Goal: Task Accomplishment & Management: Use online tool/utility

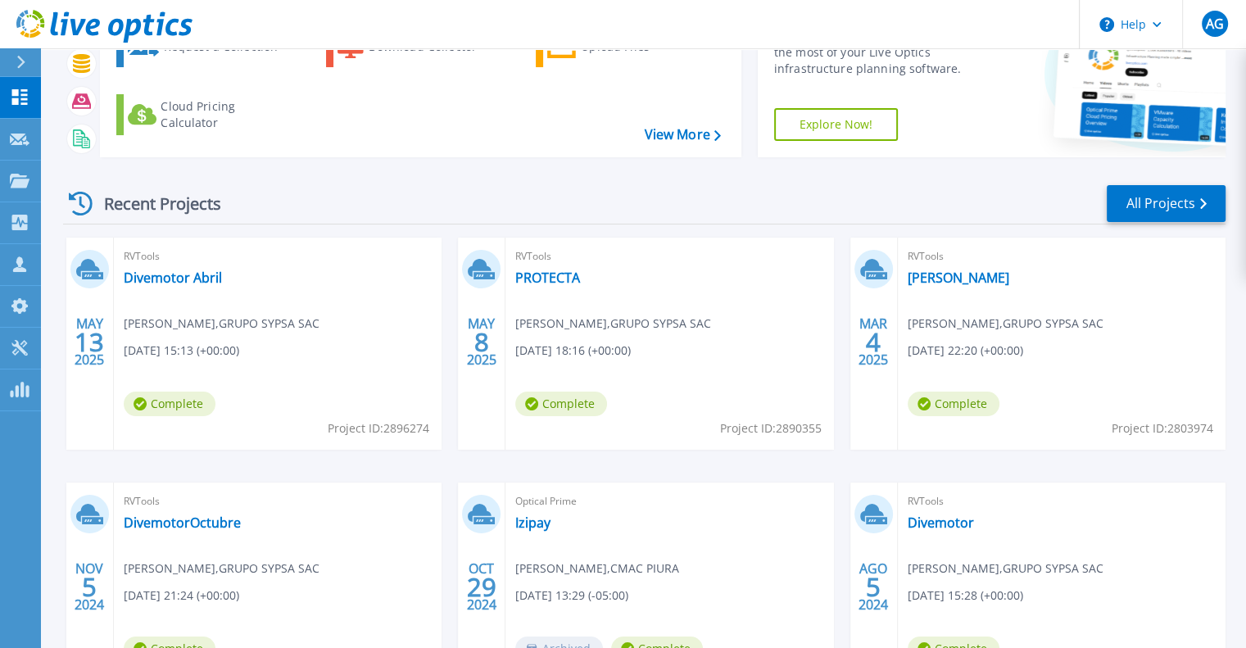
scroll to position [136, 0]
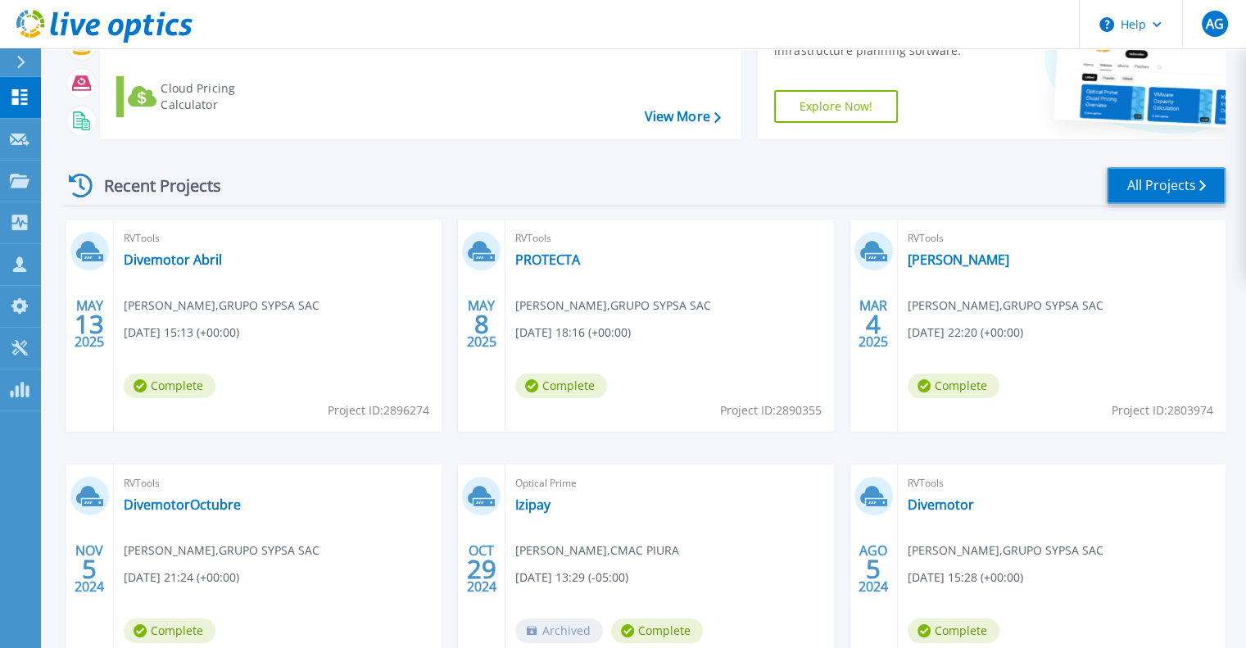
click at [1140, 192] on link "All Projects" at bounding box center [1165, 185] width 119 height 37
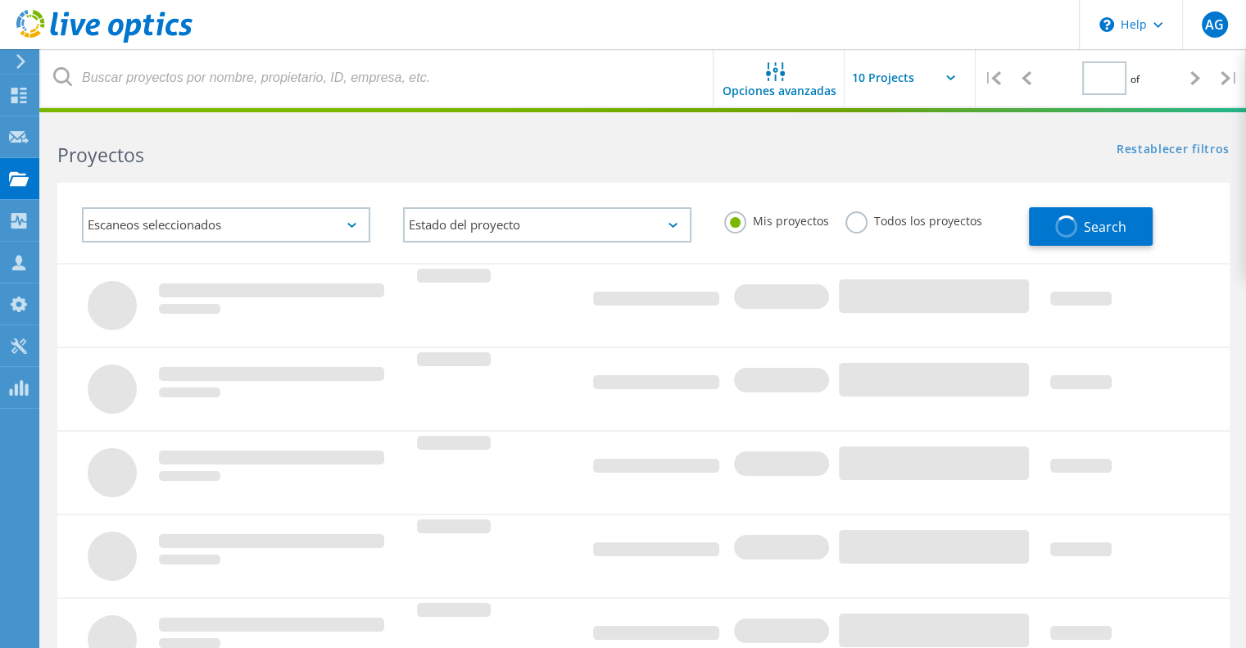
type input "1"
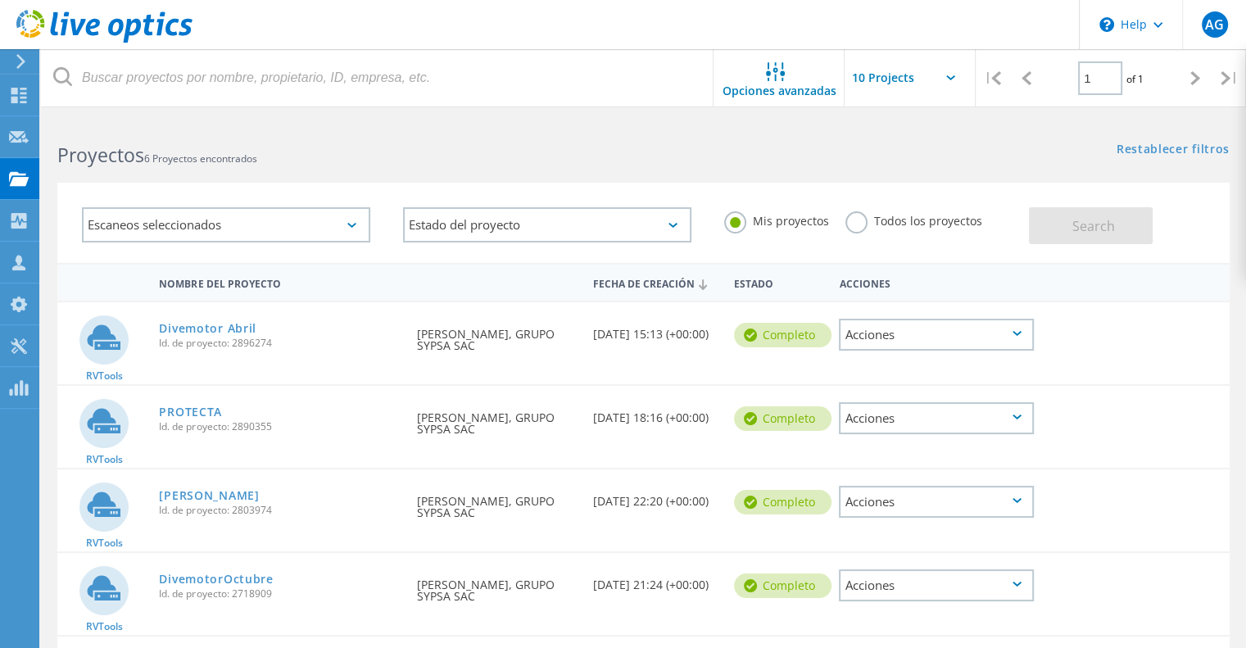
click at [984, 336] on div "Acciones" at bounding box center [936, 335] width 195 height 32
click at [963, 360] on div "Eliminar" at bounding box center [936, 359] width 192 height 25
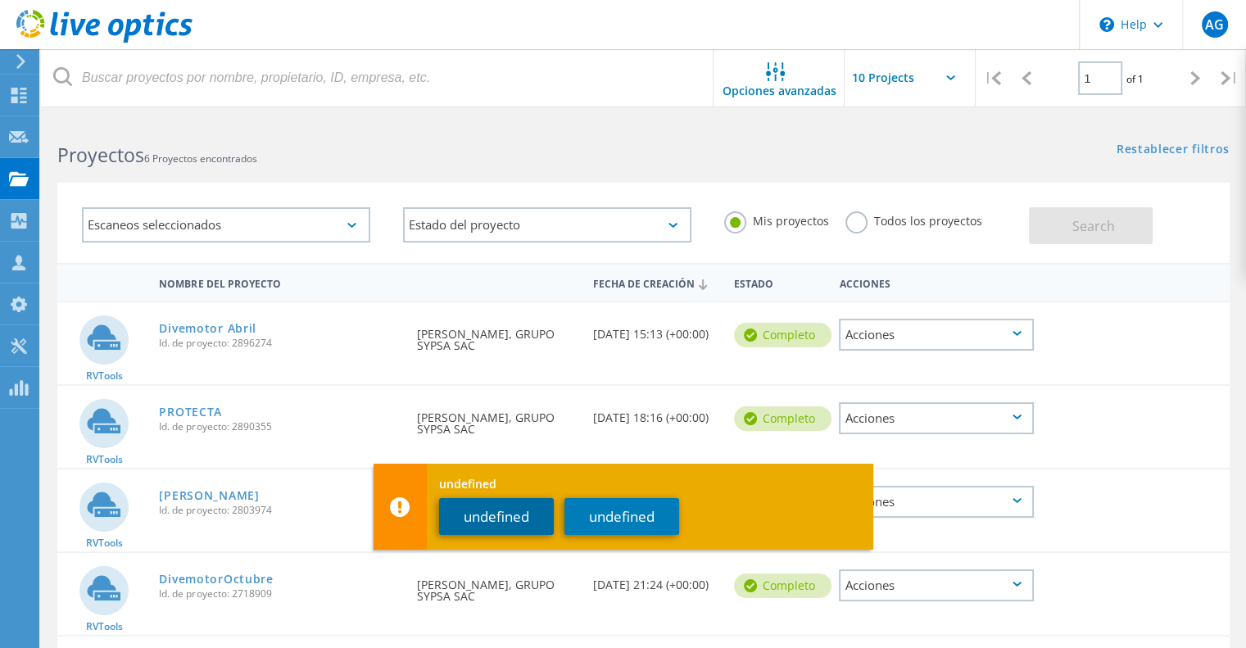
click at [506, 520] on button "undefined" at bounding box center [496, 516] width 115 height 37
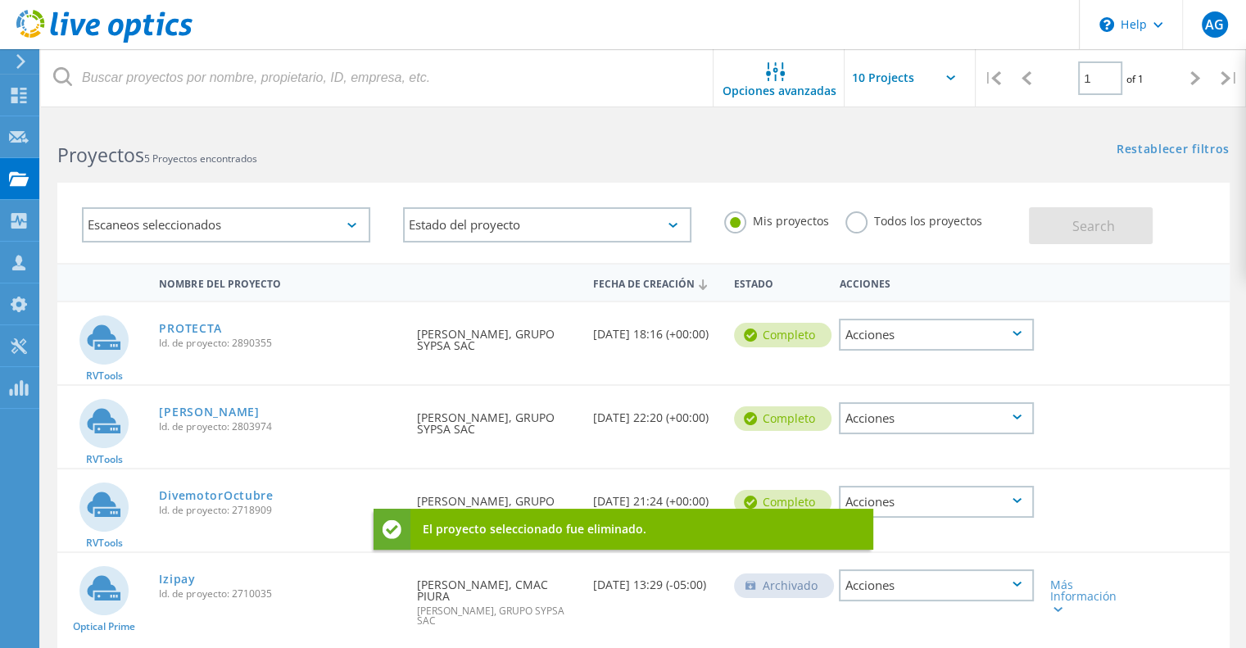
click at [1016, 336] on div "Acciones" at bounding box center [936, 335] width 195 height 32
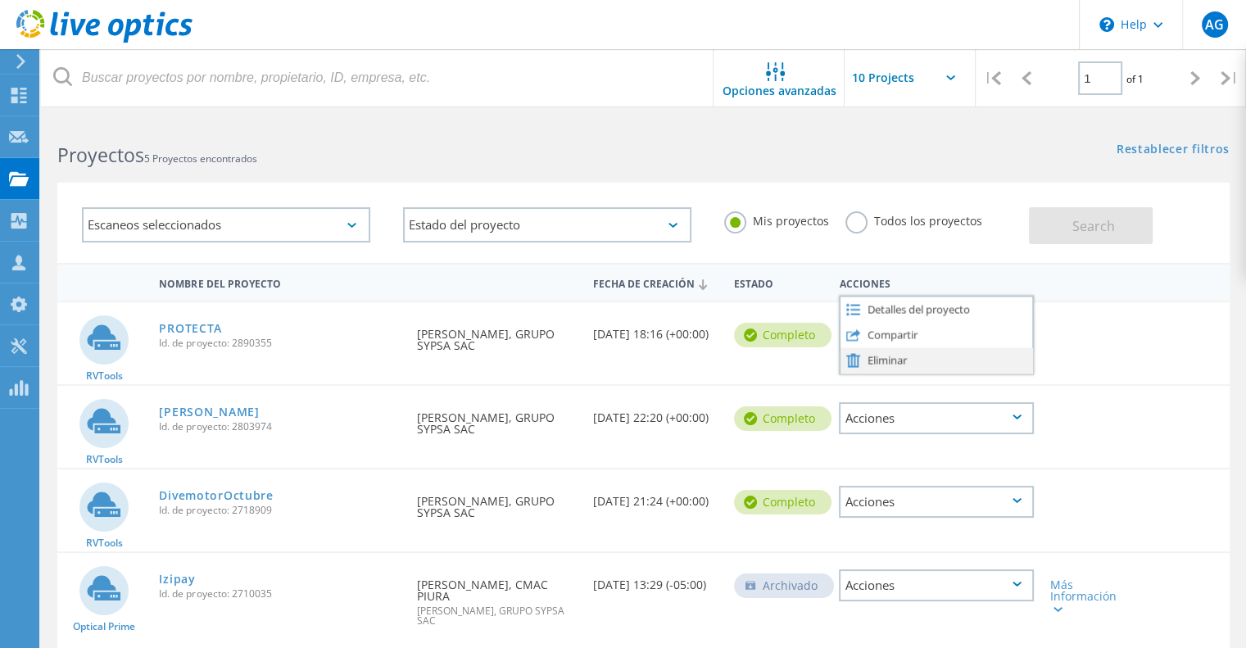
click at [908, 353] on div "Eliminar" at bounding box center [936, 359] width 192 height 25
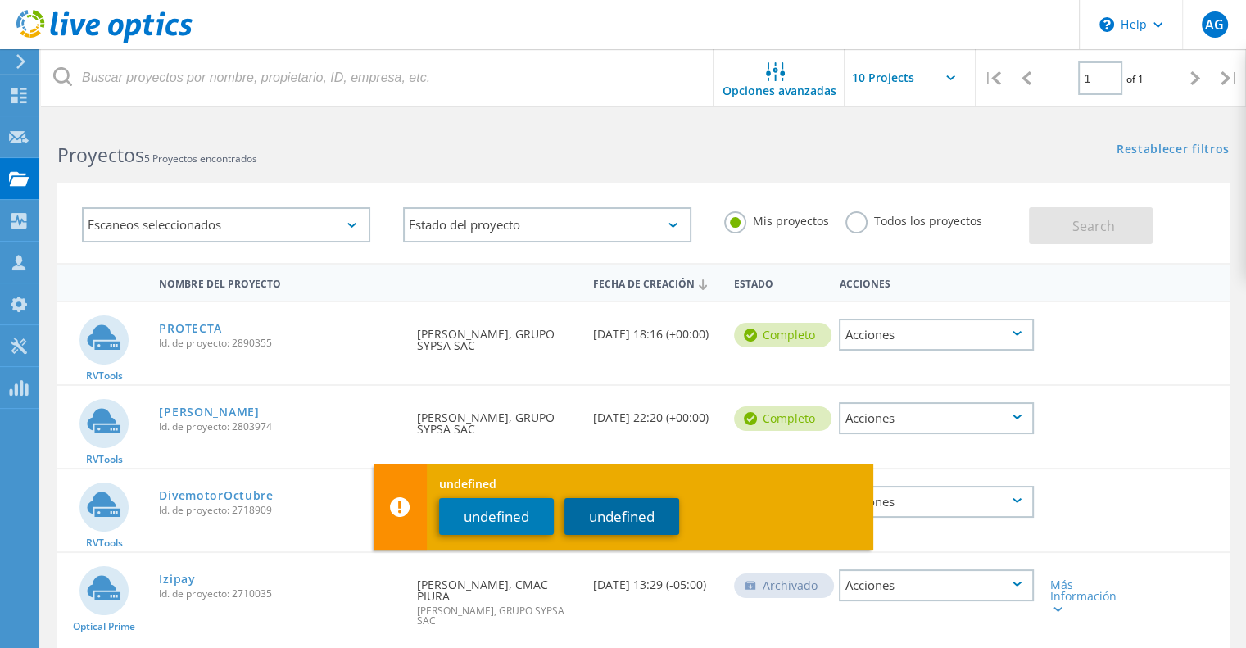
click at [633, 514] on button "undefined" at bounding box center [621, 516] width 115 height 37
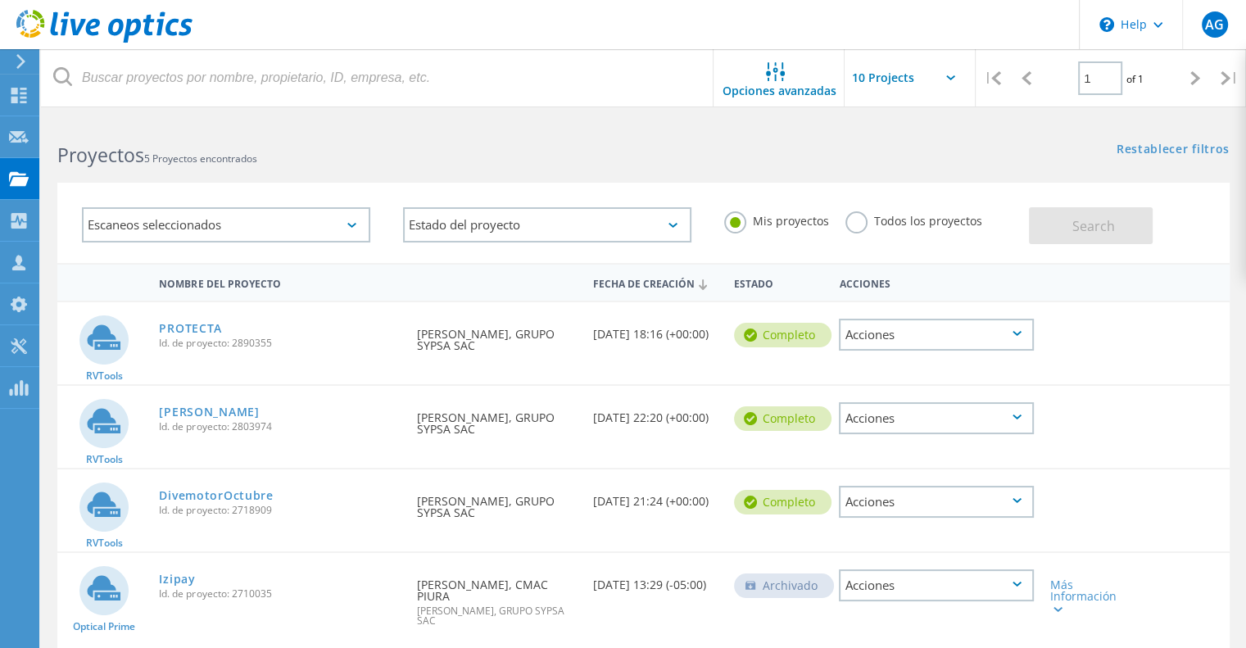
click at [930, 419] on div "Acciones" at bounding box center [936, 418] width 195 height 32
click at [880, 449] on div "Eliminar" at bounding box center [936, 443] width 192 height 25
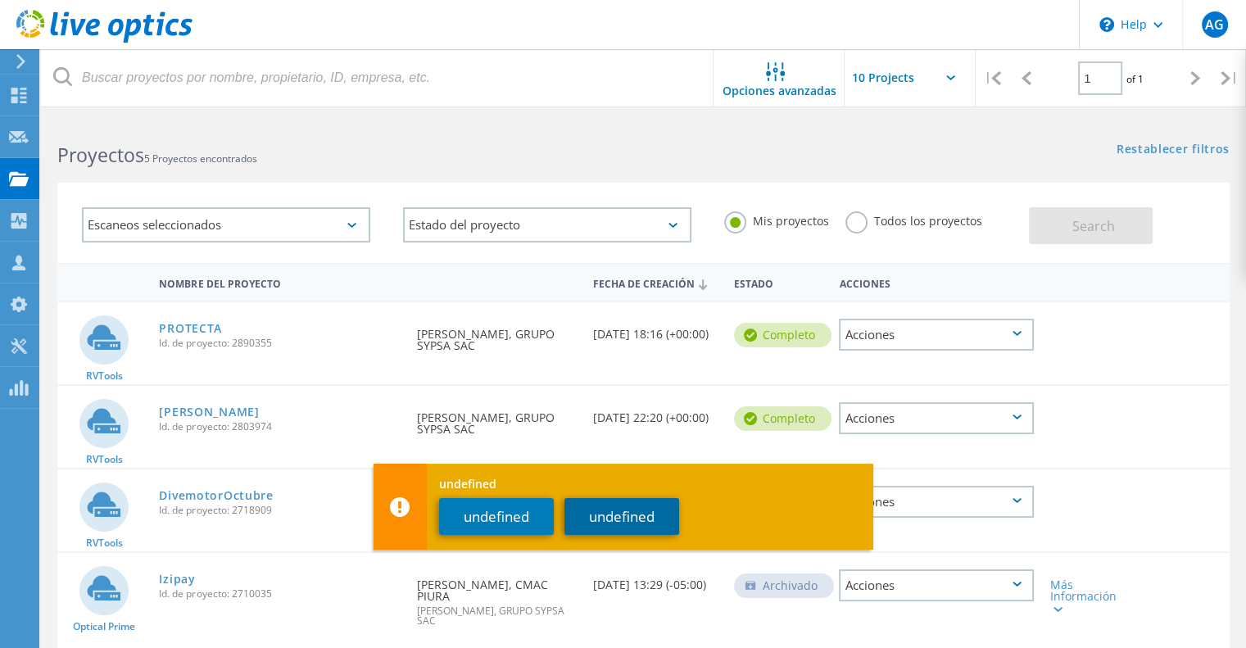
click at [605, 511] on button "undefined" at bounding box center [621, 516] width 115 height 37
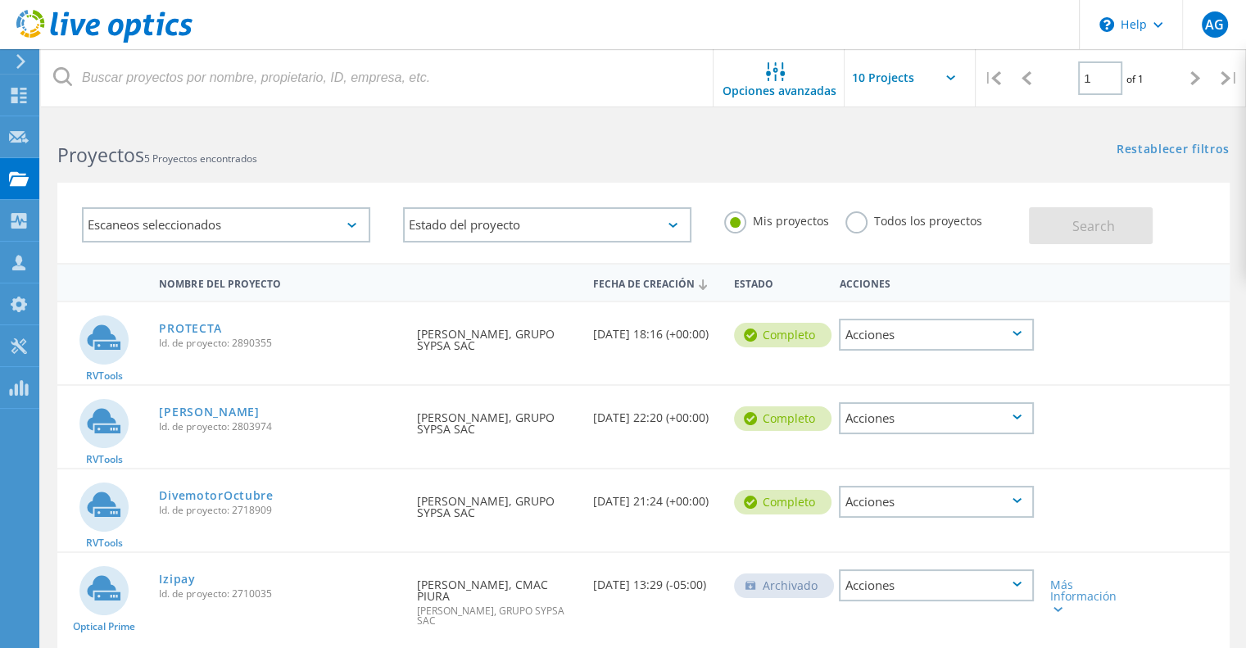
click at [934, 504] on div "Acciones" at bounding box center [936, 502] width 195 height 32
click at [875, 523] on div "Eliminar" at bounding box center [936, 526] width 192 height 25
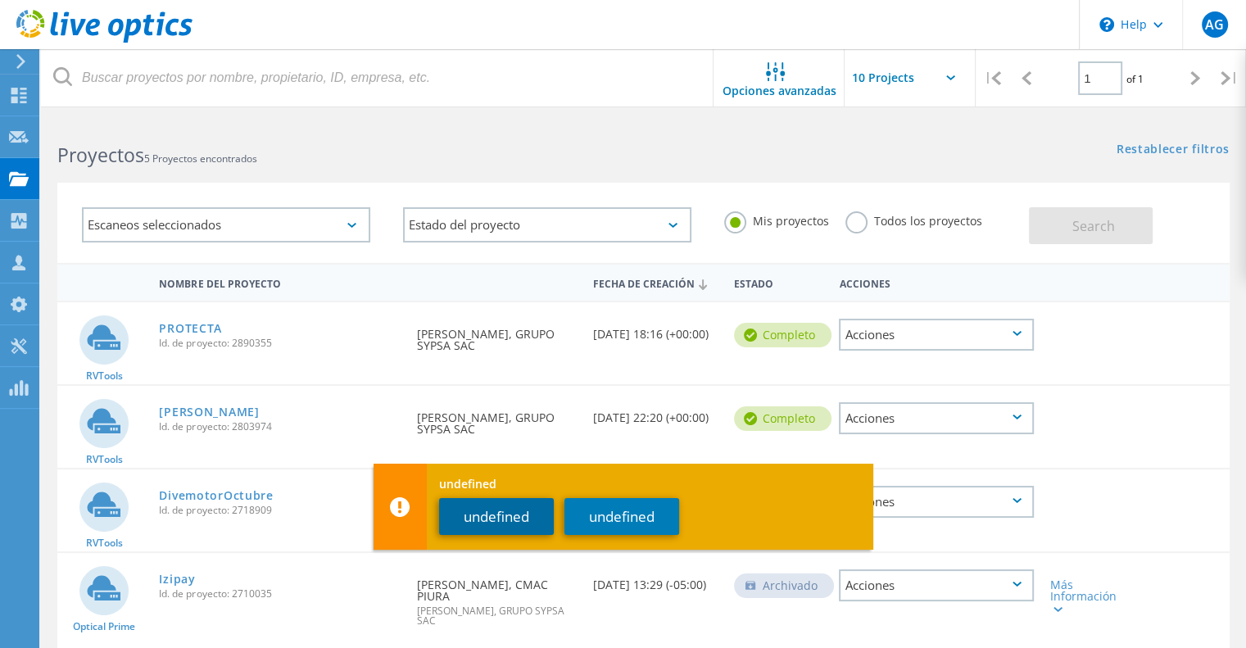
click at [468, 520] on button "undefined" at bounding box center [496, 516] width 115 height 37
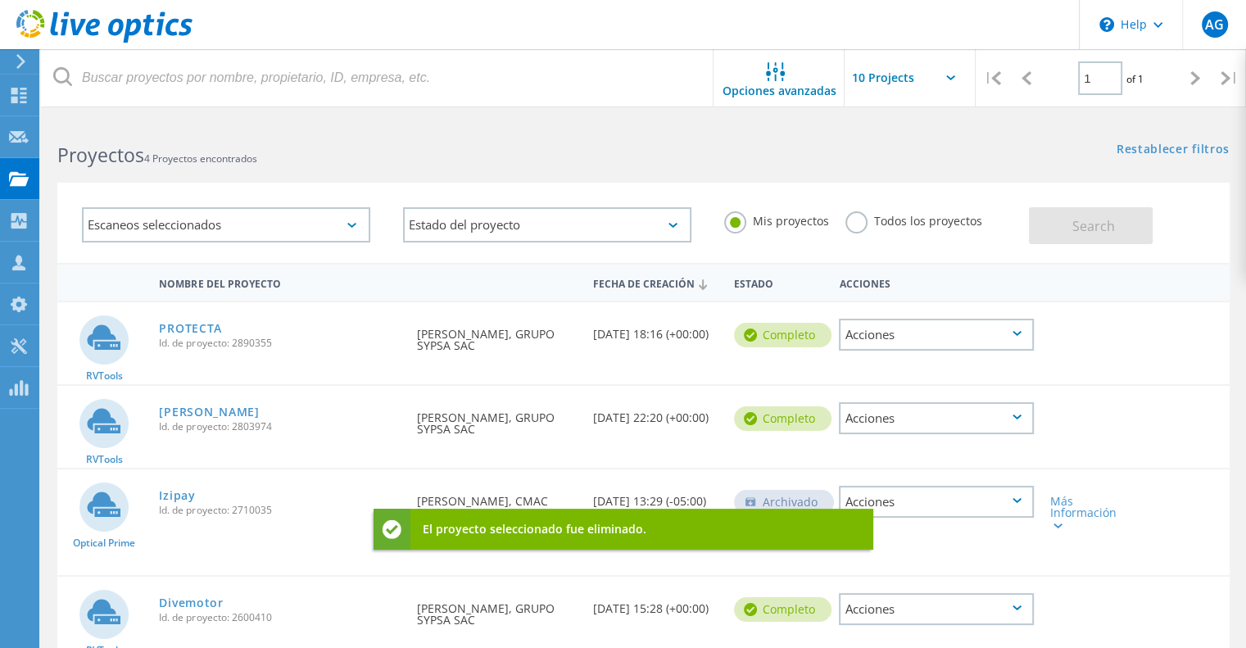
click at [978, 333] on div "Acciones" at bounding box center [936, 335] width 195 height 32
click at [933, 359] on div "Eliminar" at bounding box center [936, 359] width 192 height 25
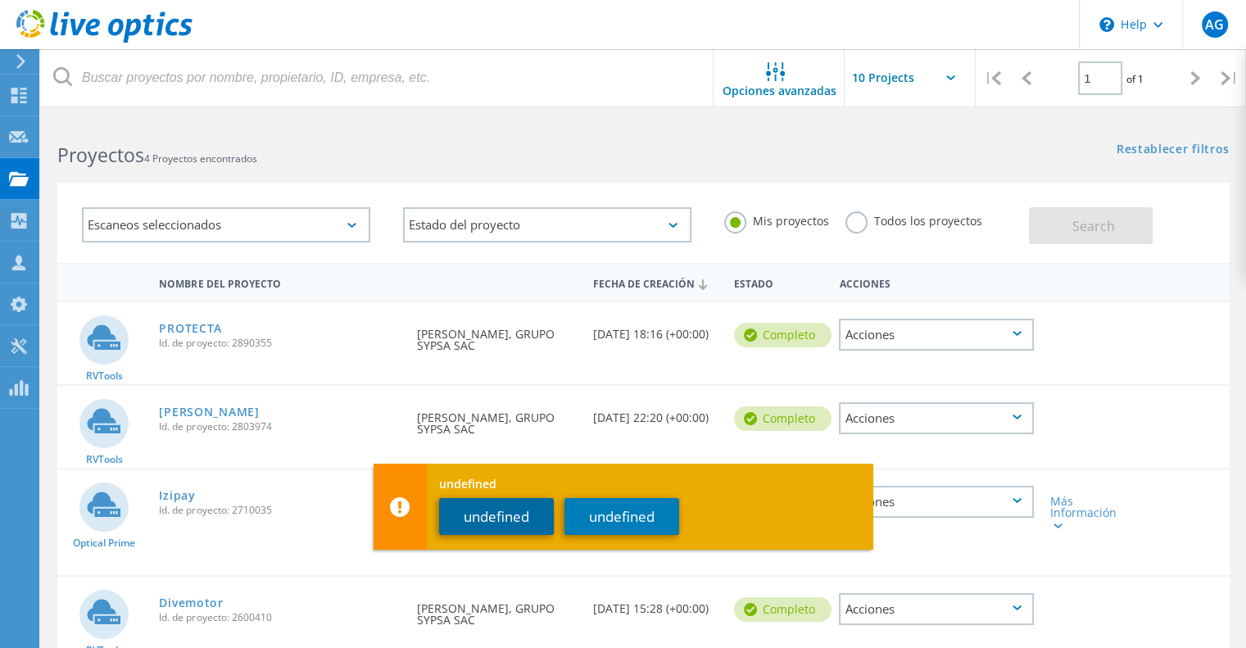
click at [517, 500] on button "undefined" at bounding box center [496, 516] width 115 height 37
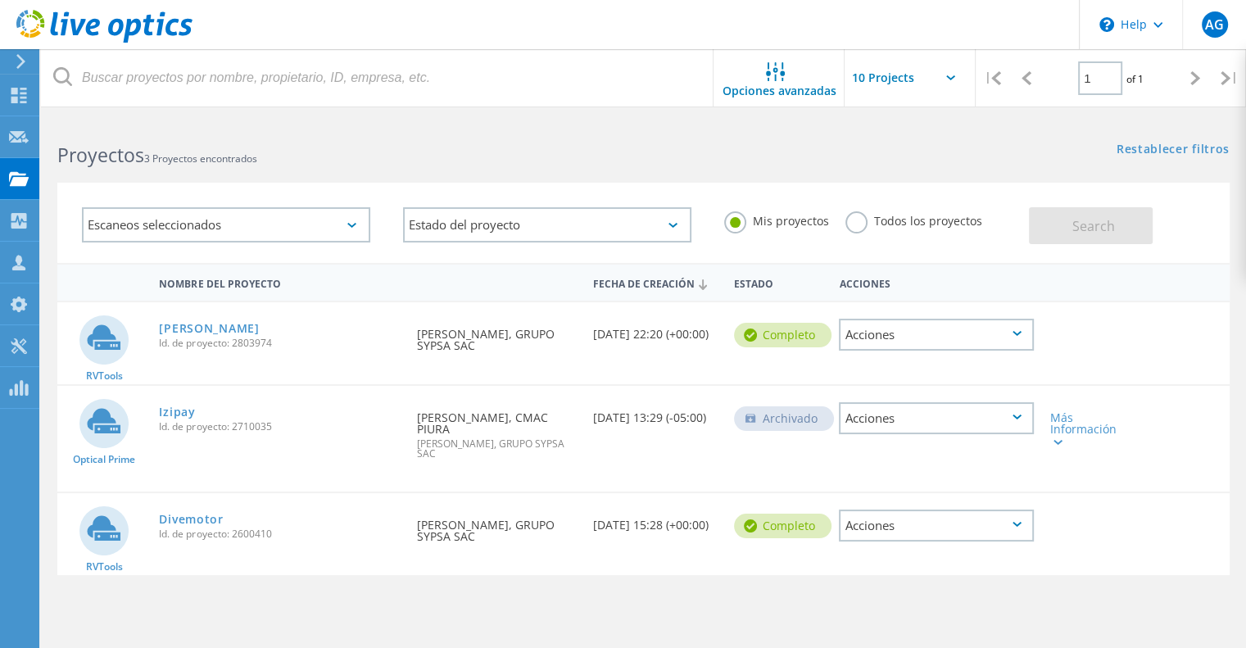
click at [928, 330] on div "Acciones" at bounding box center [936, 335] width 195 height 32
click at [898, 356] on div "Eliminar" at bounding box center [936, 359] width 192 height 25
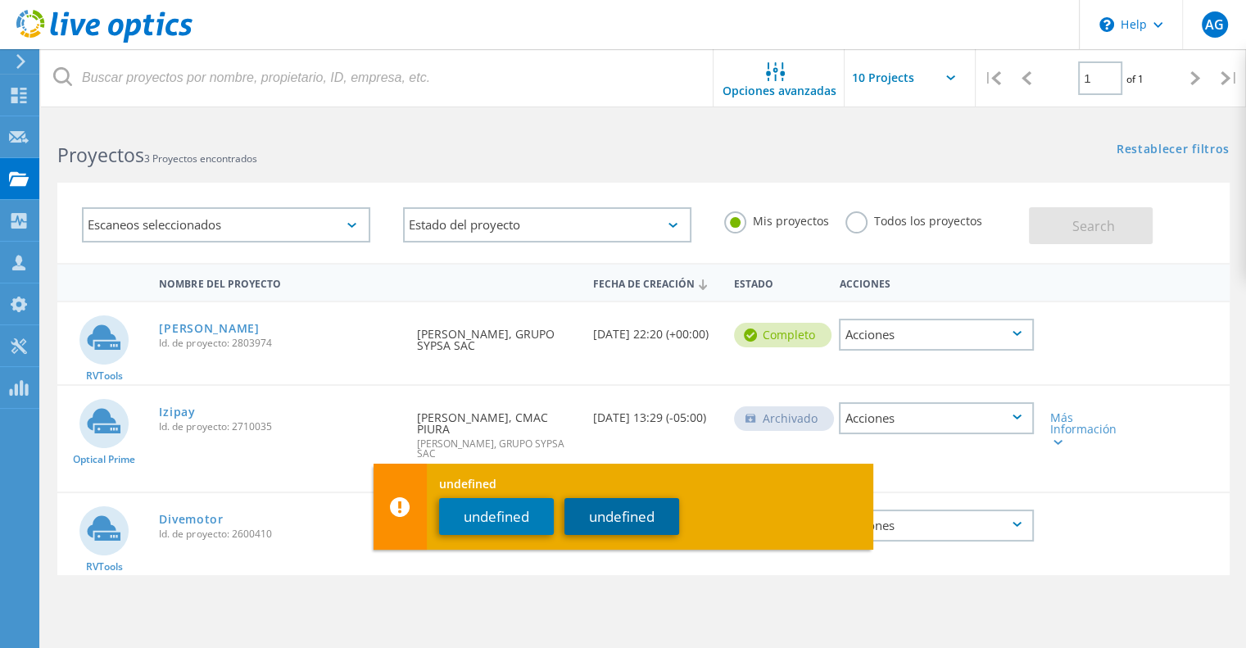
click at [596, 513] on button "undefined" at bounding box center [621, 516] width 115 height 37
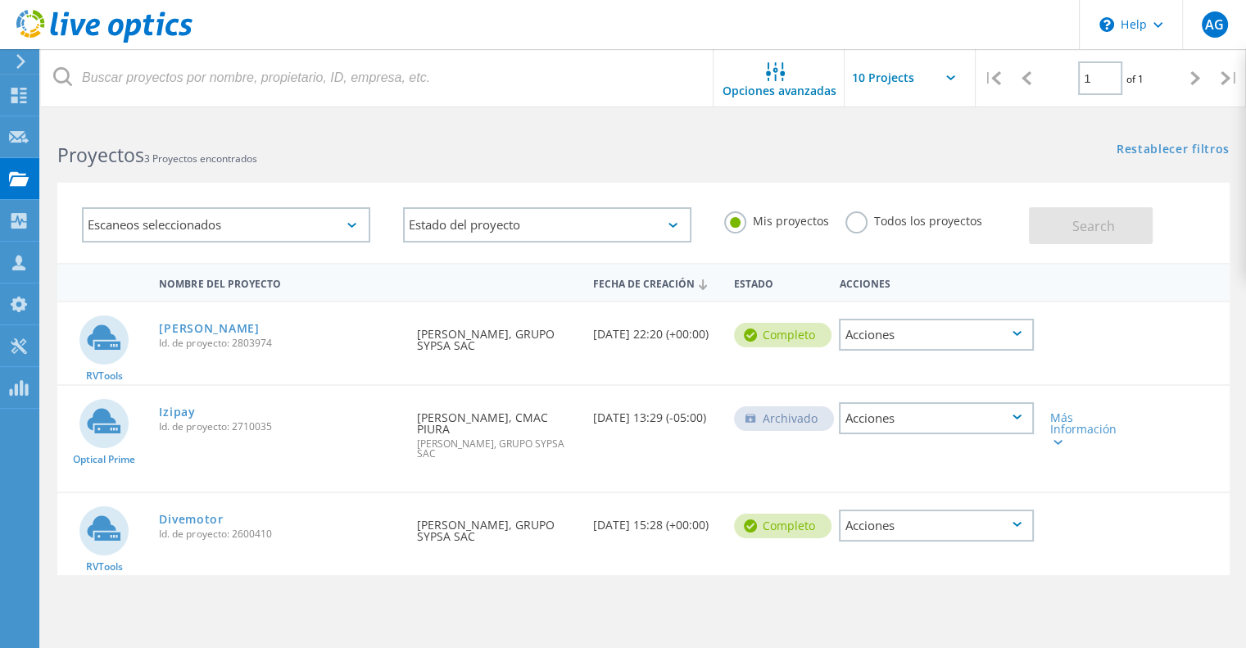
click at [976, 339] on div "Acciones" at bounding box center [936, 335] width 195 height 32
click at [907, 367] on div "Eliminar" at bounding box center [936, 359] width 192 height 25
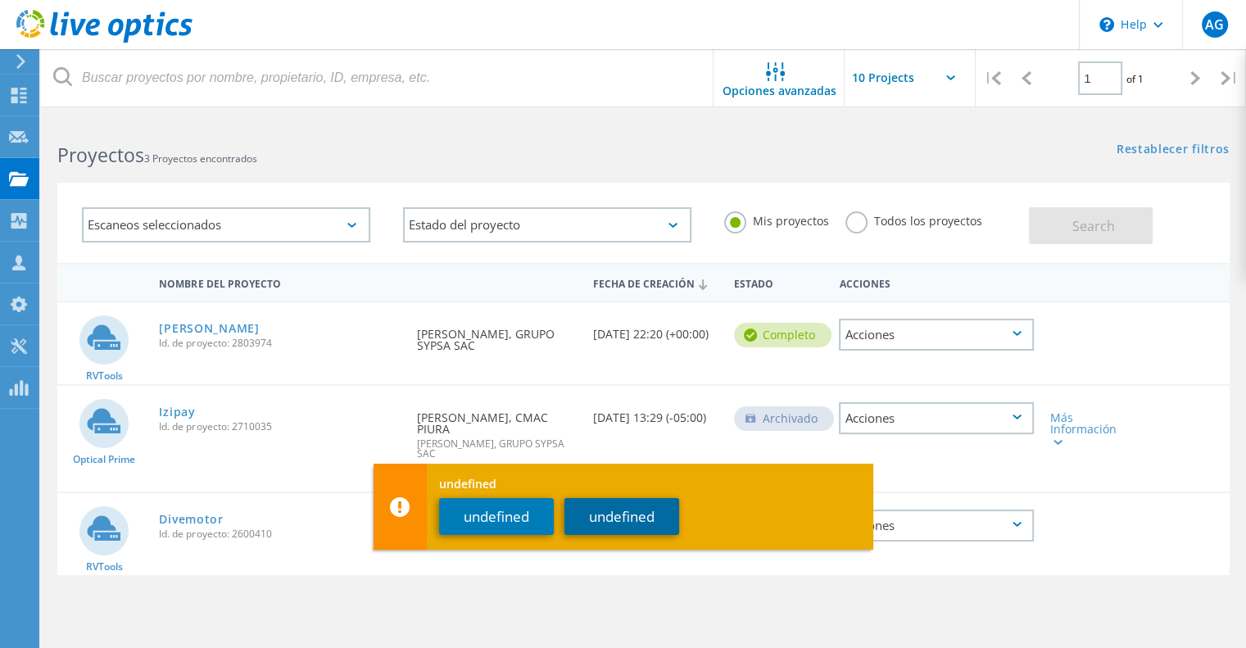
click at [635, 508] on button "undefined" at bounding box center [621, 516] width 115 height 37
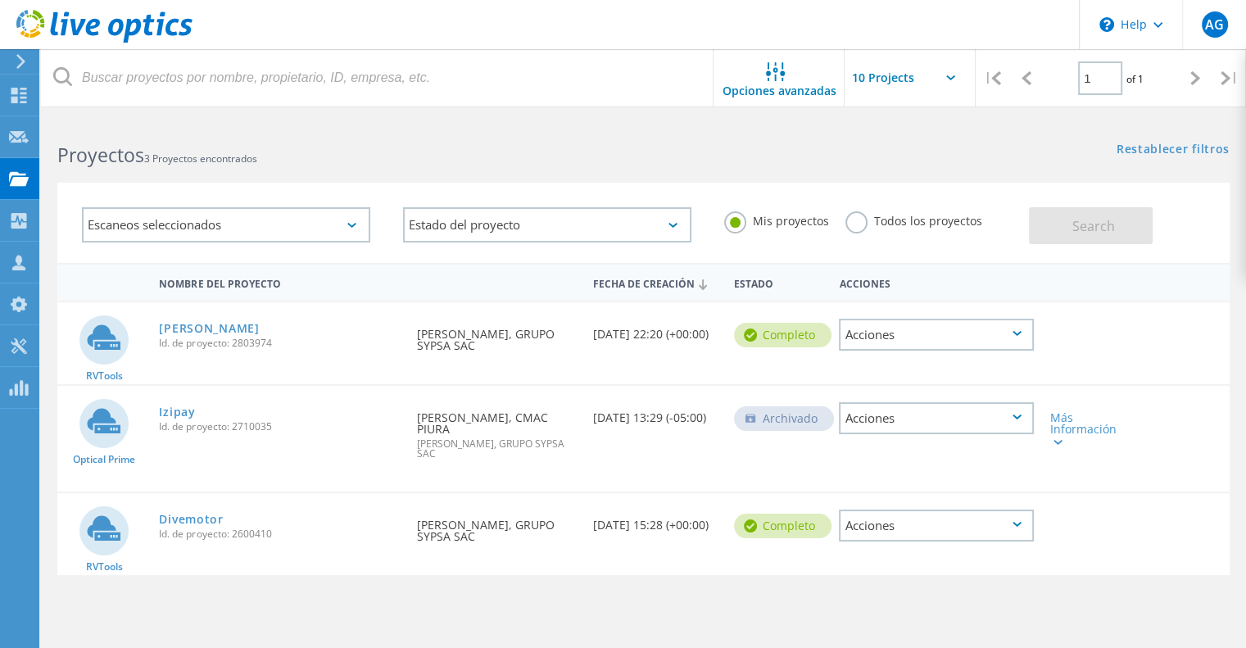
click at [957, 509] on div "Acciones" at bounding box center [936, 525] width 195 height 32
click at [909, 538] on div "Eliminar" at bounding box center [936, 550] width 192 height 25
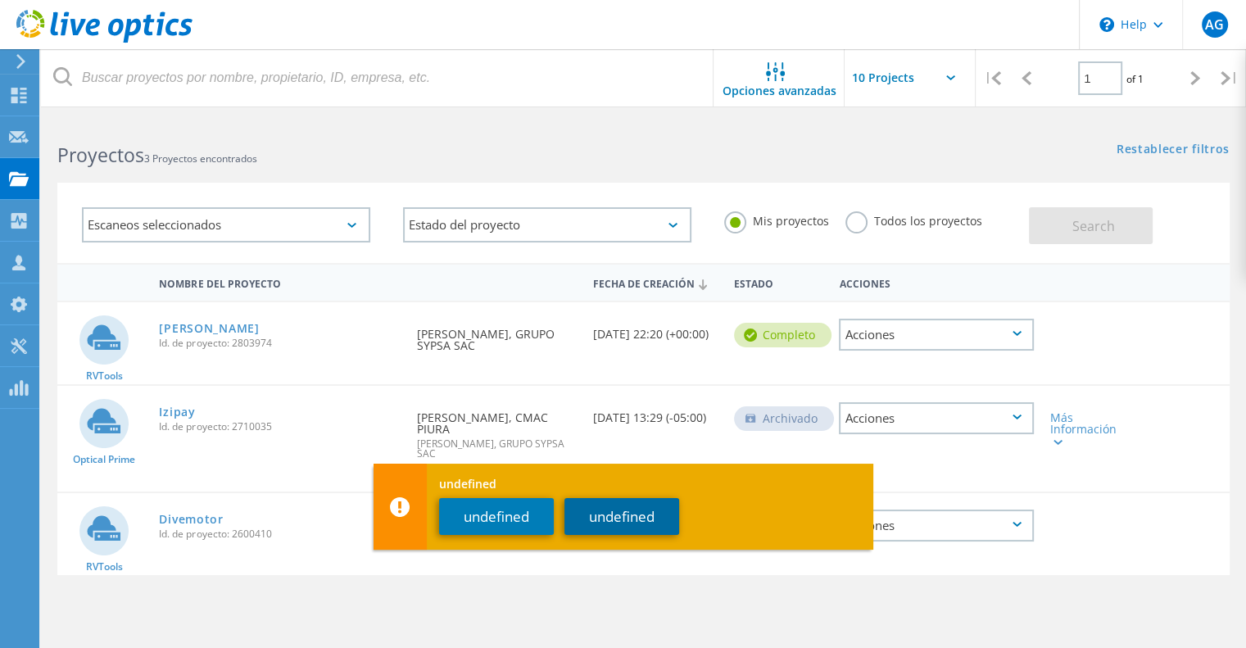
click at [618, 523] on button "undefined" at bounding box center [621, 516] width 115 height 37
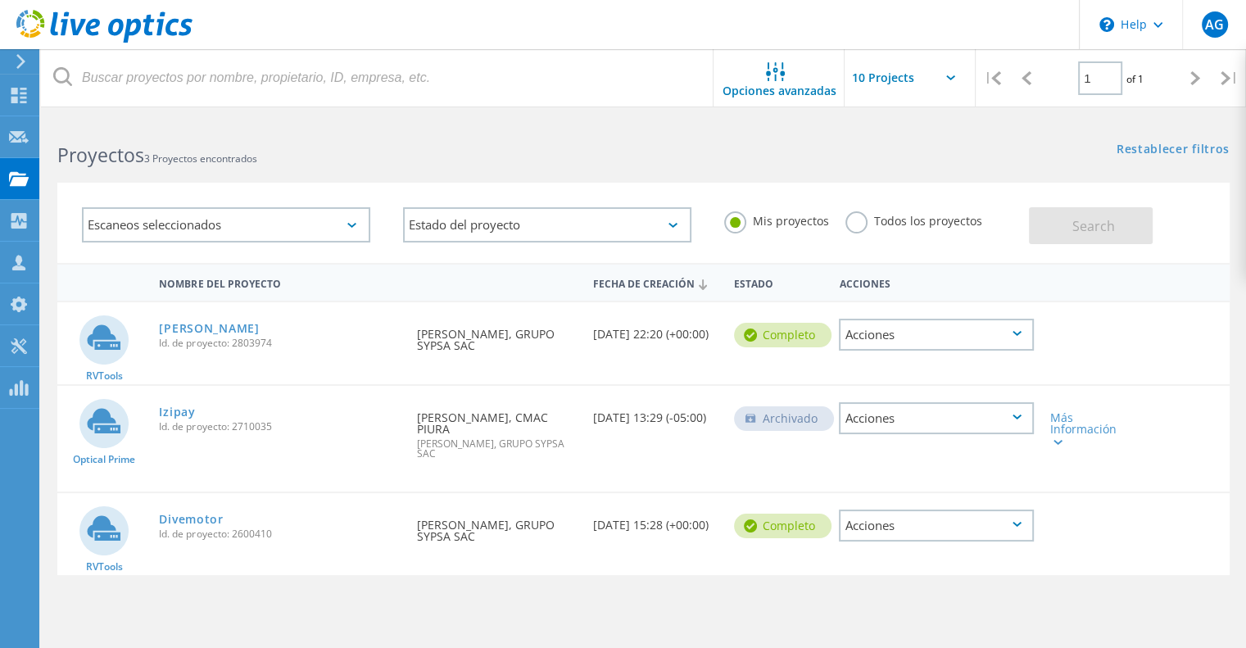
click at [979, 340] on div "Acciones" at bounding box center [936, 335] width 195 height 32
click at [857, 362] on use at bounding box center [853, 360] width 14 height 14
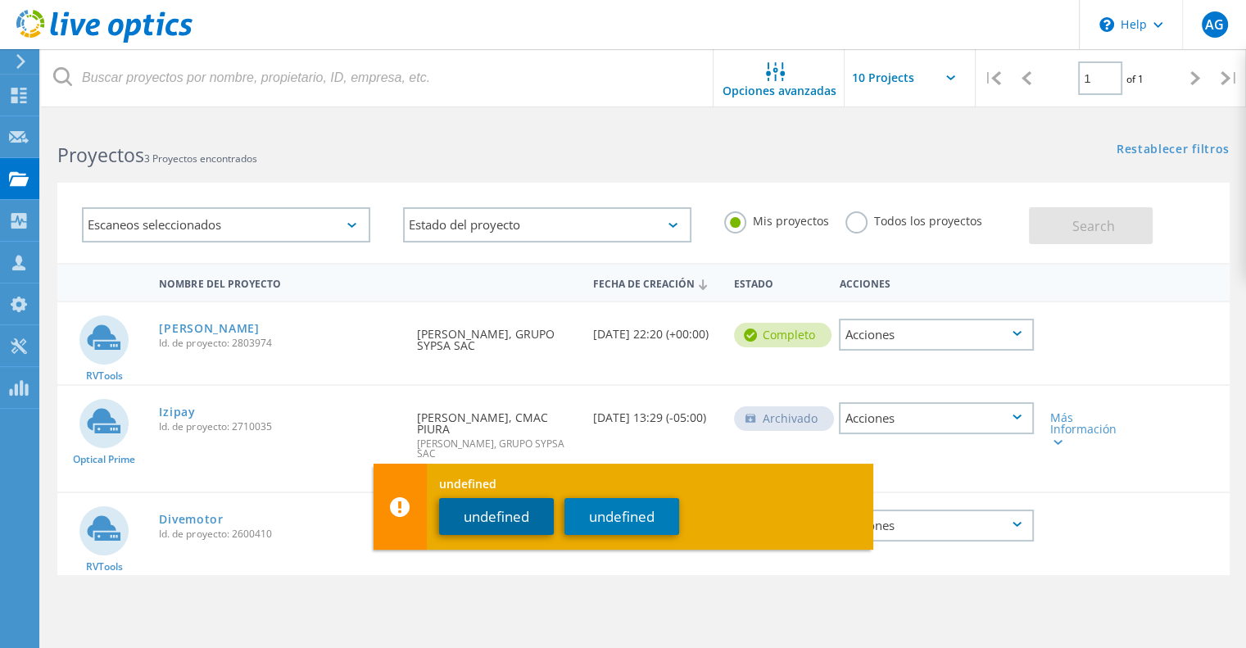
click at [518, 511] on button "undefined" at bounding box center [496, 516] width 115 height 37
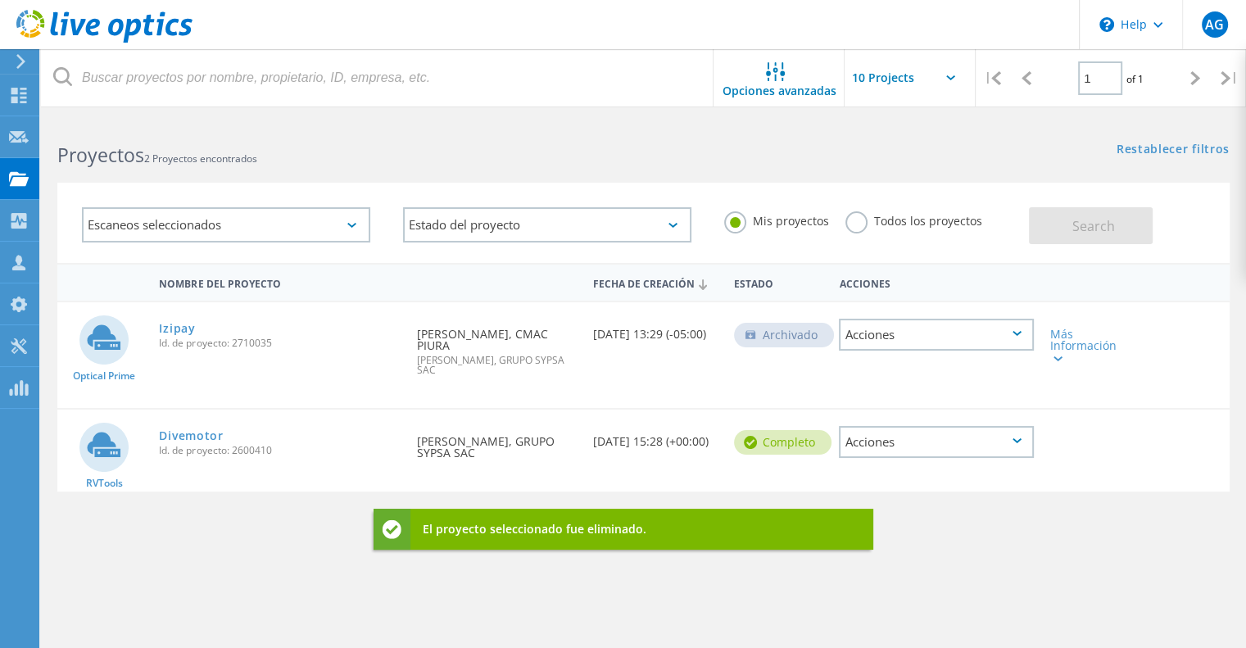
click at [971, 426] on div "Acciones" at bounding box center [936, 442] width 195 height 32
click at [924, 455] on div "Eliminar" at bounding box center [936, 467] width 192 height 25
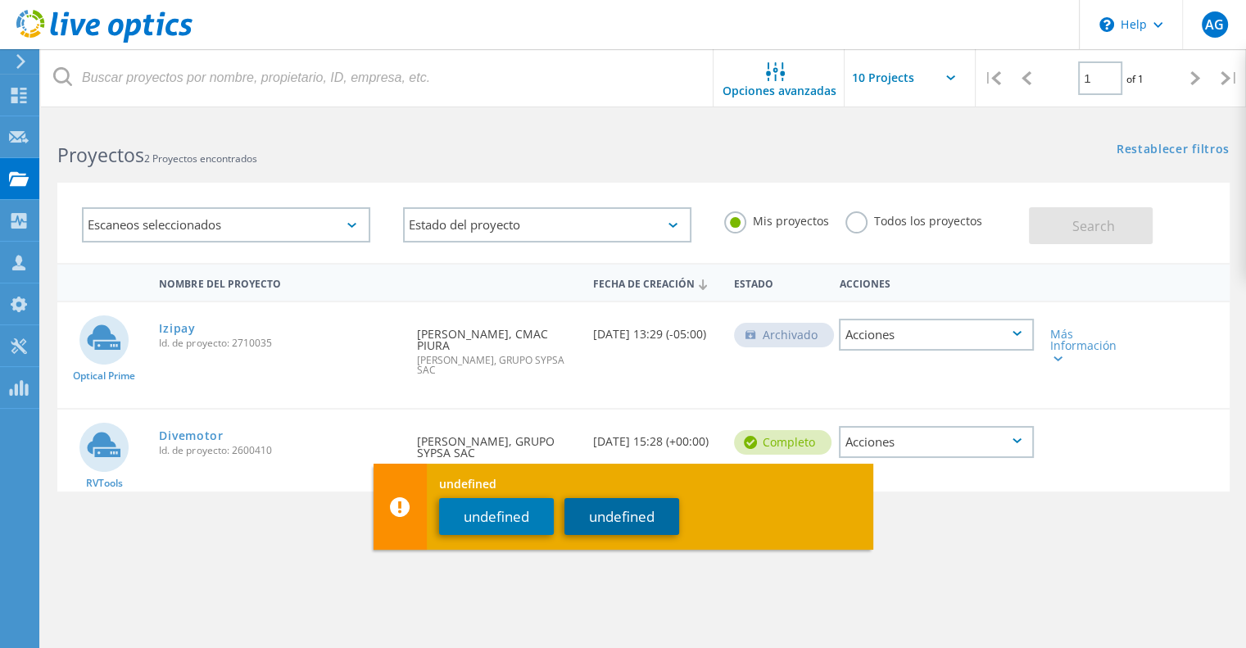
click at [599, 517] on button "undefined" at bounding box center [621, 516] width 115 height 37
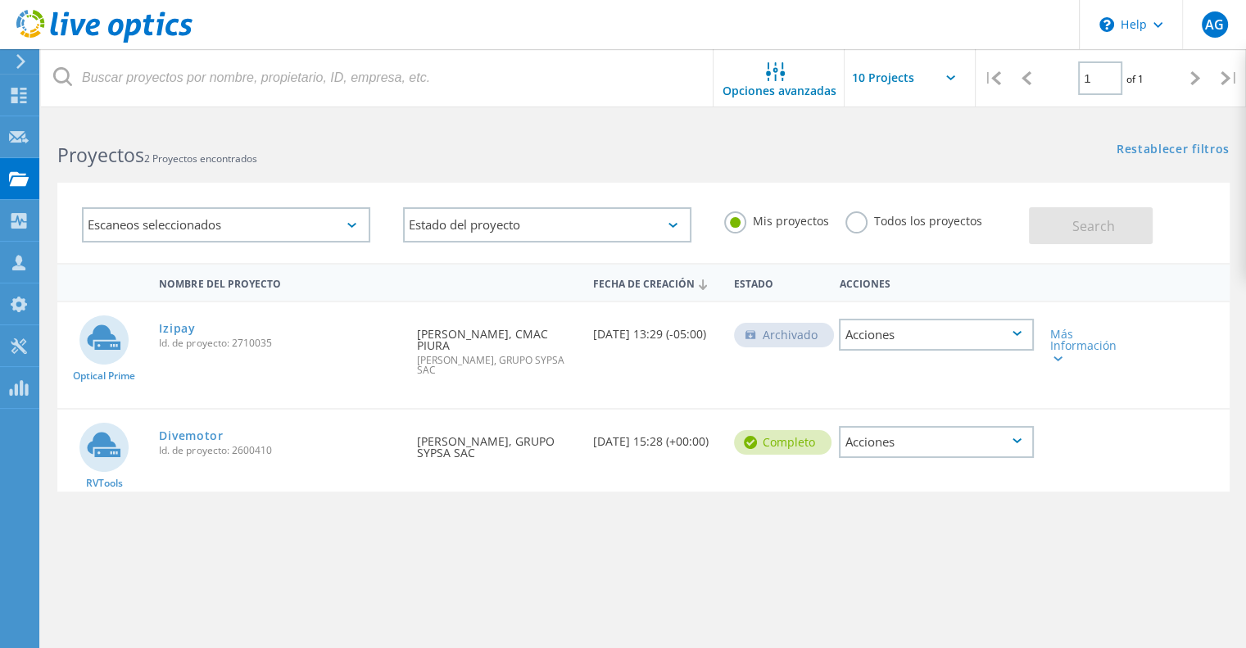
click at [888, 433] on div "Acciones" at bounding box center [936, 442] width 195 height 32
click at [860, 459] on div "Eliminar" at bounding box center [936, 467] width 192 height 25
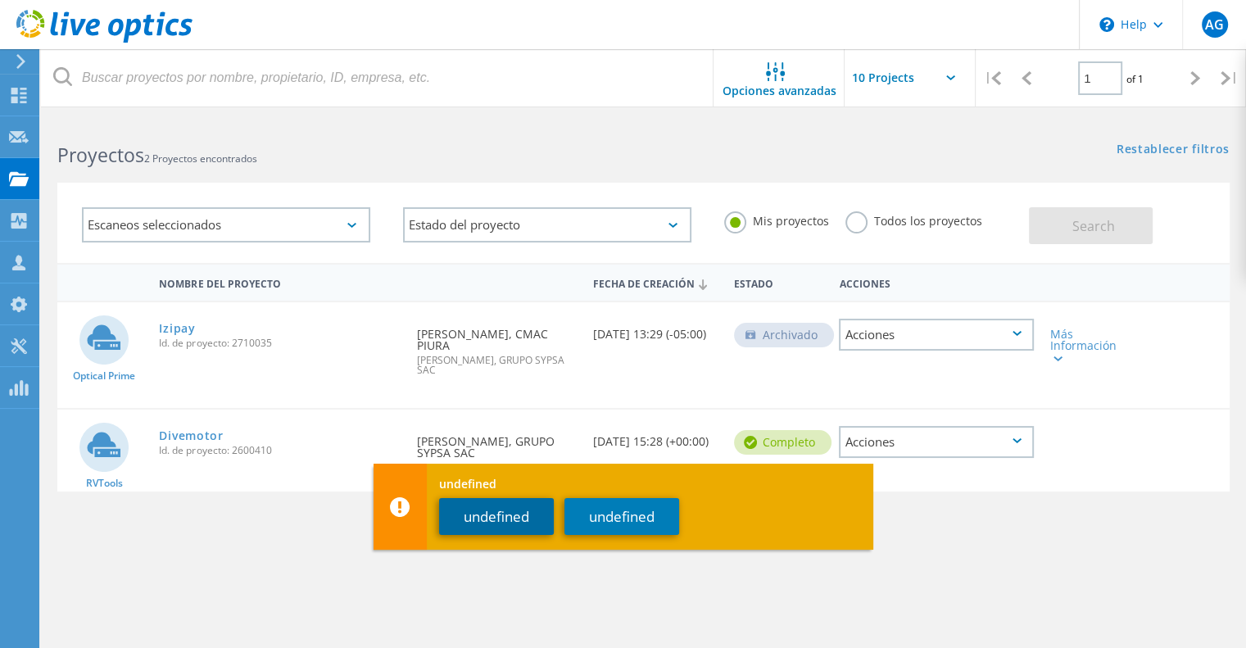
click at [511, 506] on button "undefined" at bounding box center [496, 516] width 115 height 37
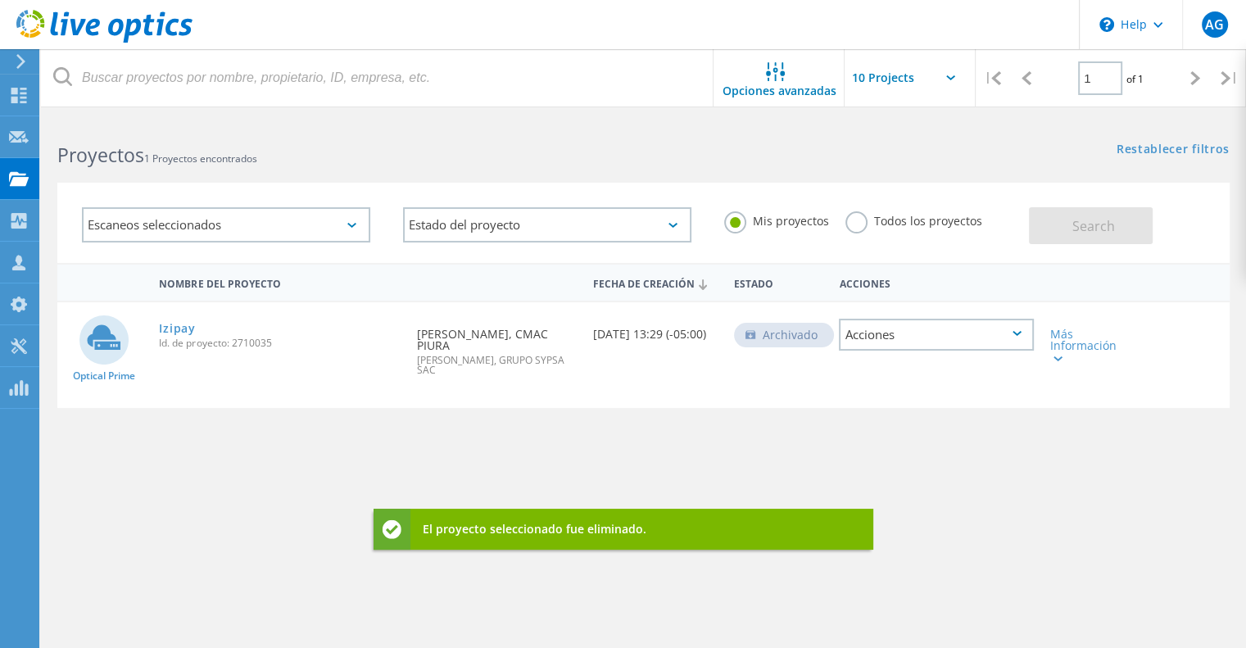
click at [930, 343] on div "Acciones" at bounding box center [936, 335] width 195 height 32
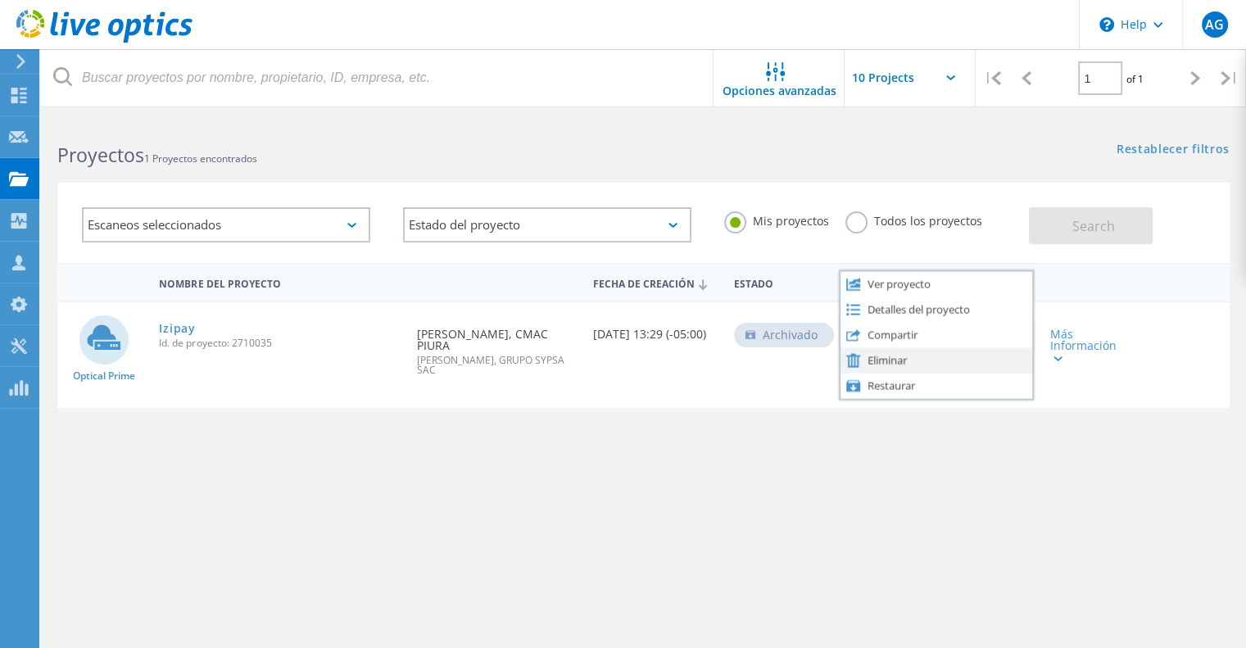
click at [883, 363] on div "Eliminar" at bounding box center [936, 359] width 192 height 25
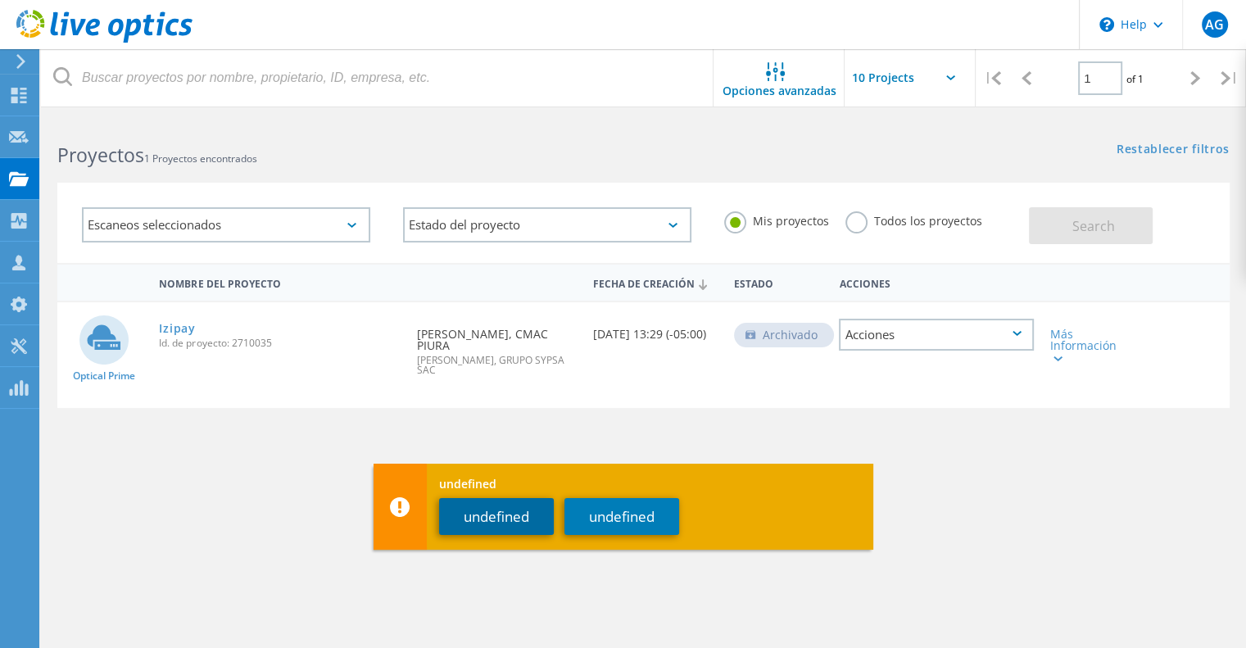
click at [470, 523] on button "undefined" at bounding box center [496, 516] width 115 height 37
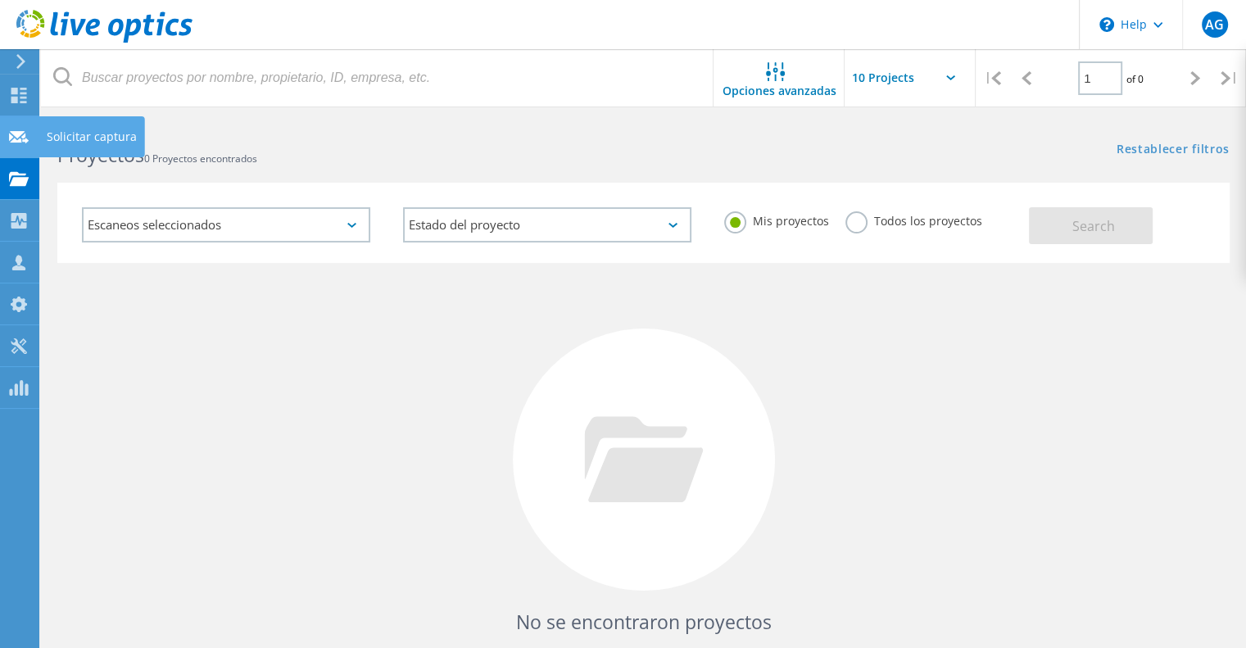
click at [16, 130] on icon at bounding box center [19, 137] width 20 height 16
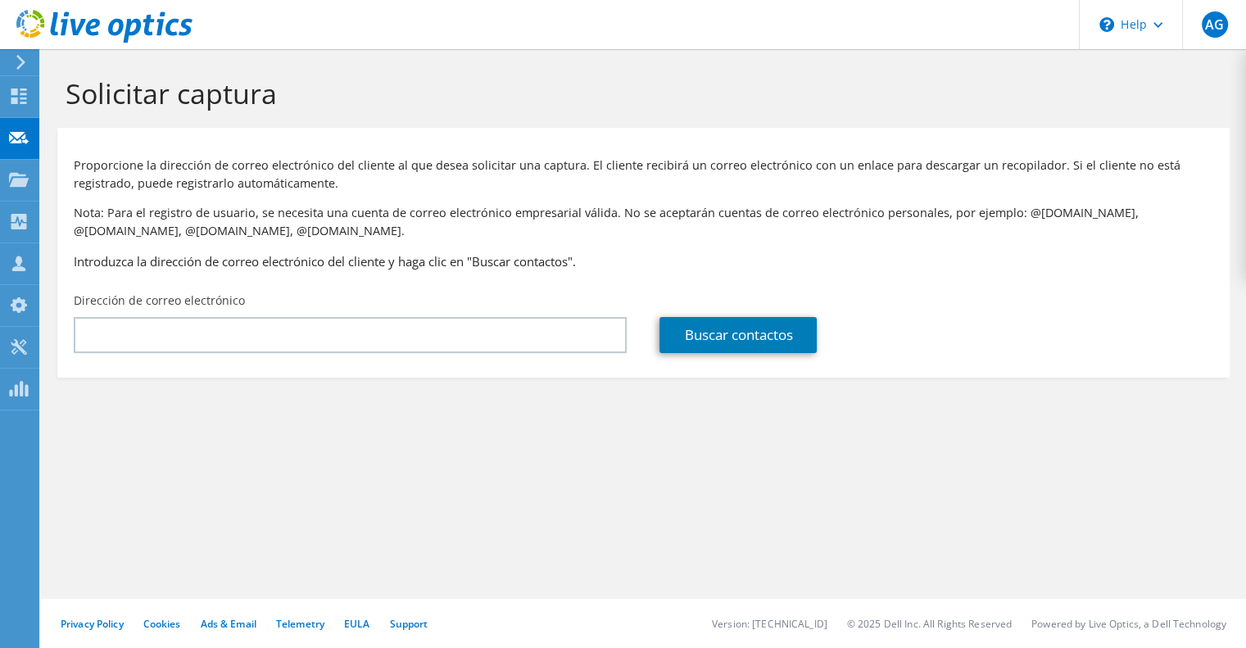
click at [21, 93] on use at bounding box center [19, 96] width 16 height 16
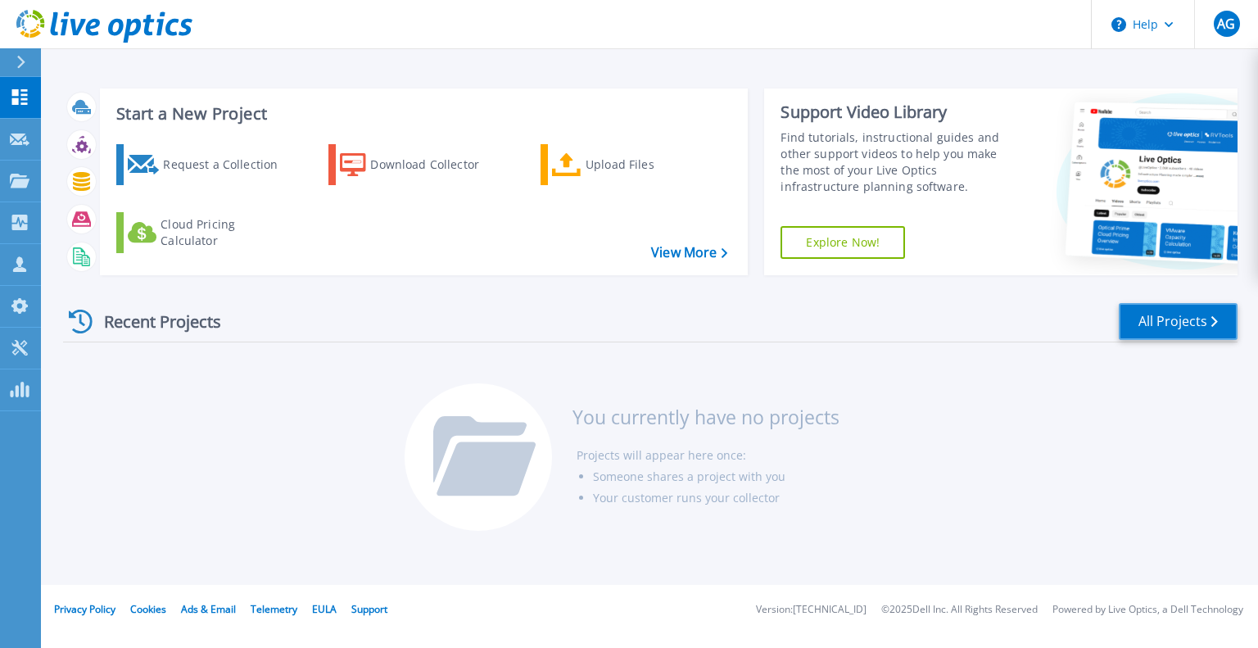
click at [1199, 328] on link "All Projects" at bounding box center [1178, 321] width 119 height 37
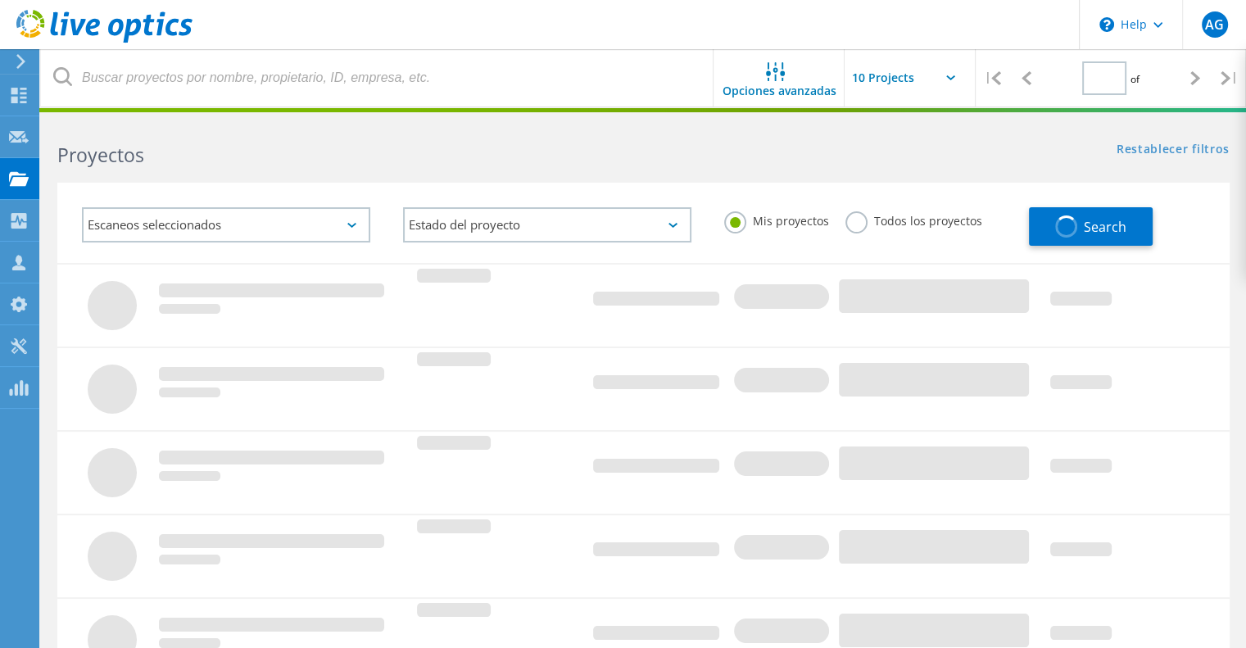
type input "1"
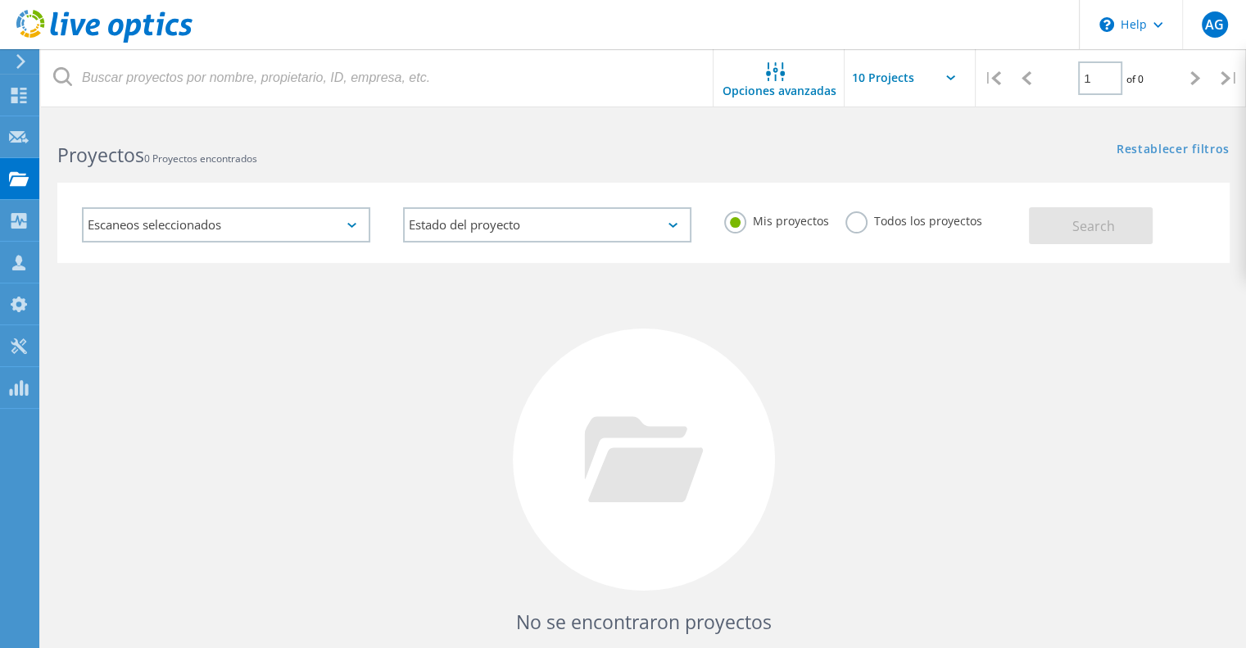
click at [917, 79] on input "text" at bounding box center [926, 77] width 164 height 57
click at [373, 323] on div "No se encontraron proyectos Intente refinar su búsqueda." at bounding box center [643, 474] width 1172 height 423
click at [18, 93] on icon at bounding box center [19, 96] width 20 height 16
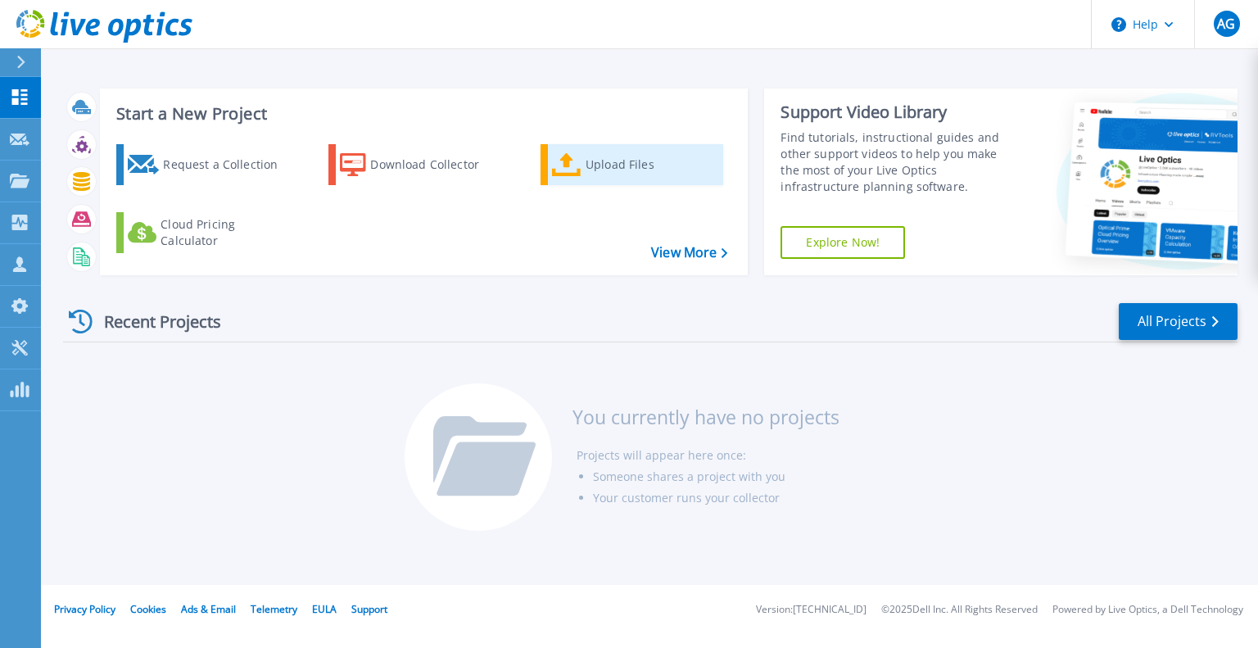
click at [573, 160] on icon at bounding box center [566, 165] width 29 height 24
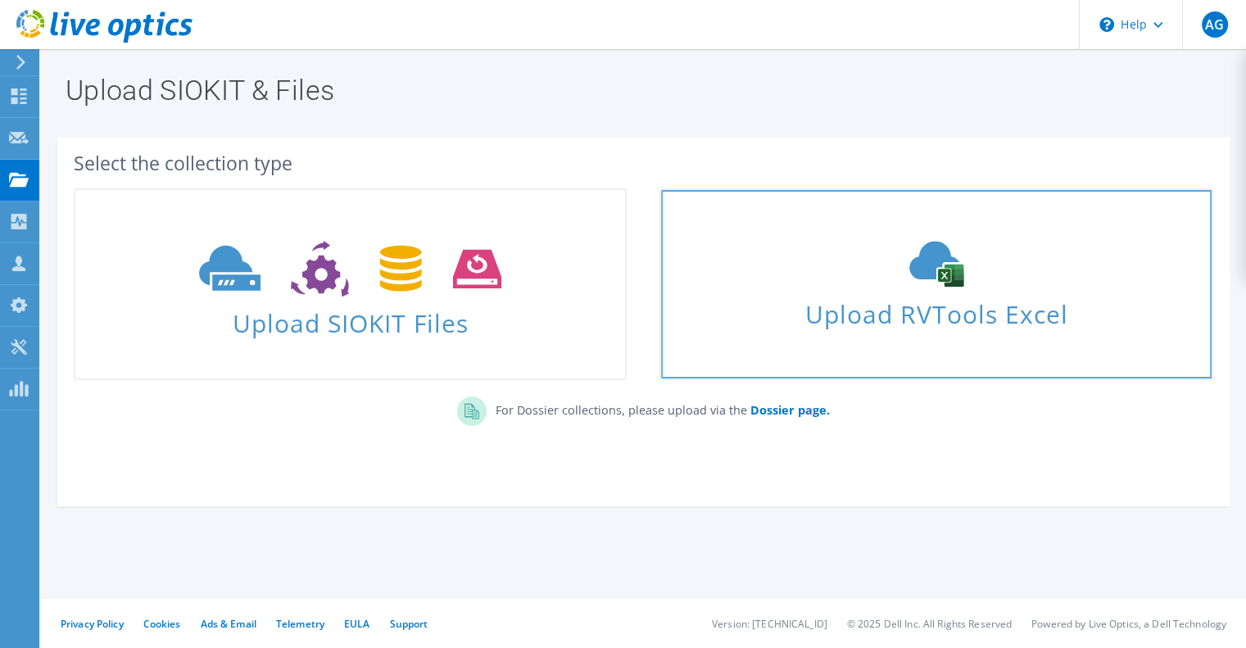
click at [943, 285] on icon at bounding box center [936, 264] width 246 height 46
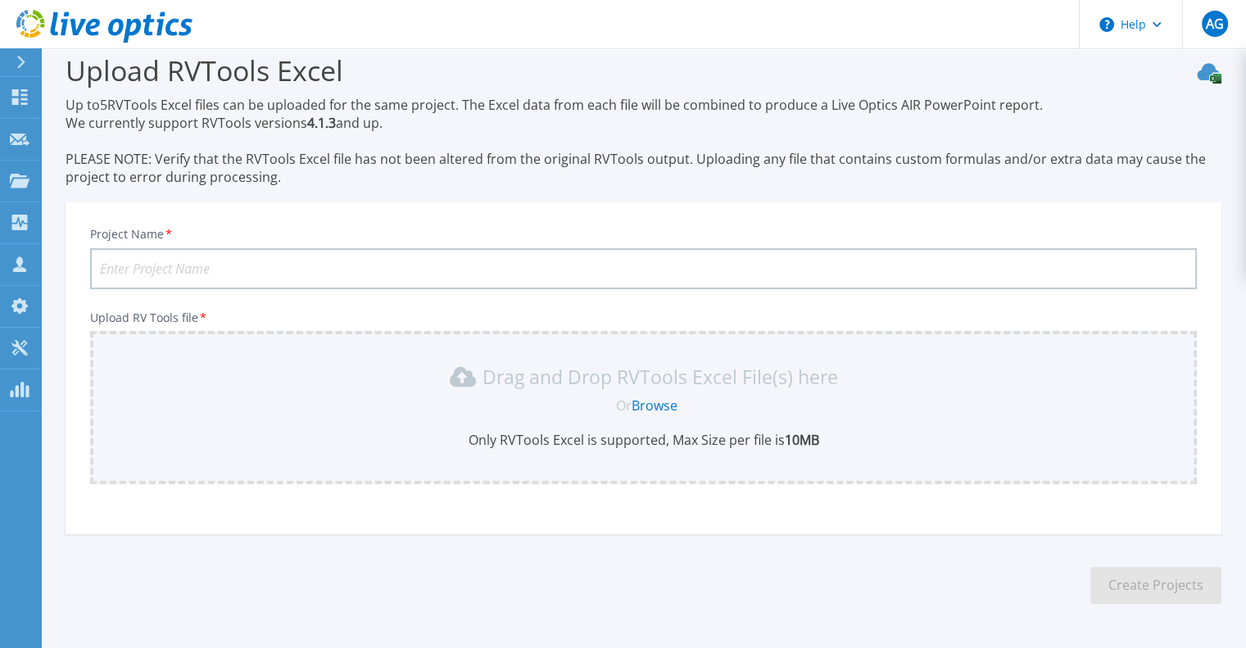
scroll to position [75, 0]
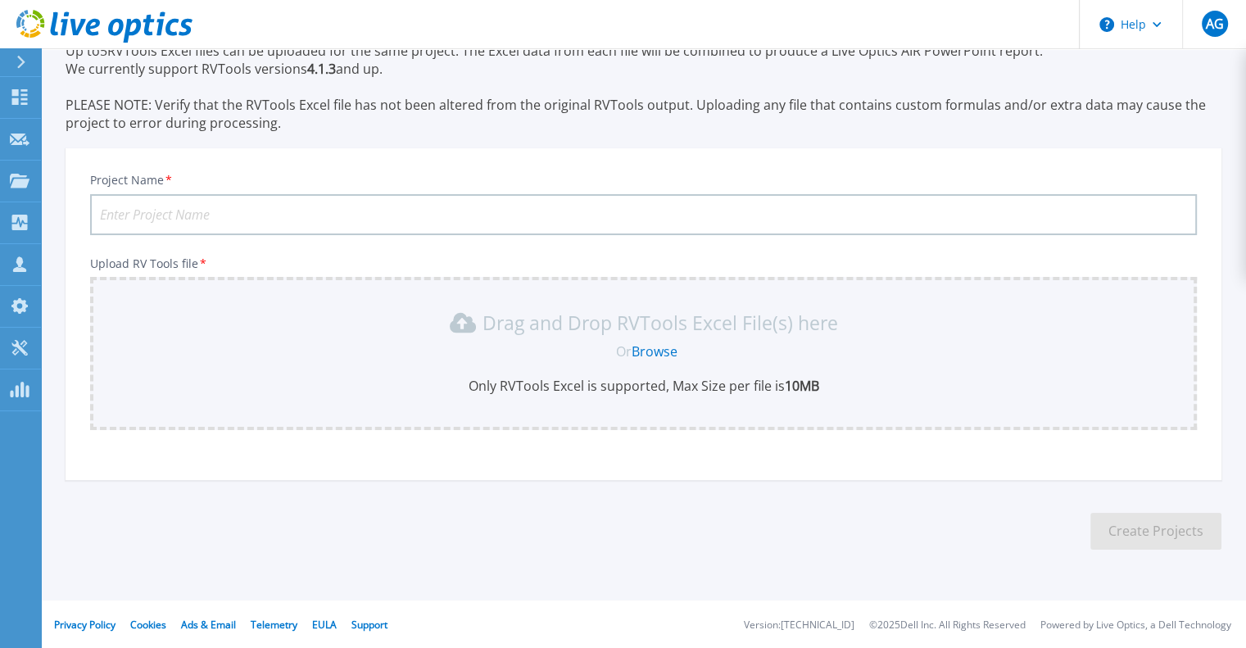
click at [311, 222] on input "Project Name *" at bounding box center [643, 214] width 1106 height 41
drag, startPoint x: 311, startPoint y: 222, endPoint x: 302, endPoint y: 212, distance: 13.3
click at [311, 222] on input "Project Name *" at bounding box center [643, 214] width 1106 height 41
type input "i"
type input "divemotor-[PERSON_NAME]"
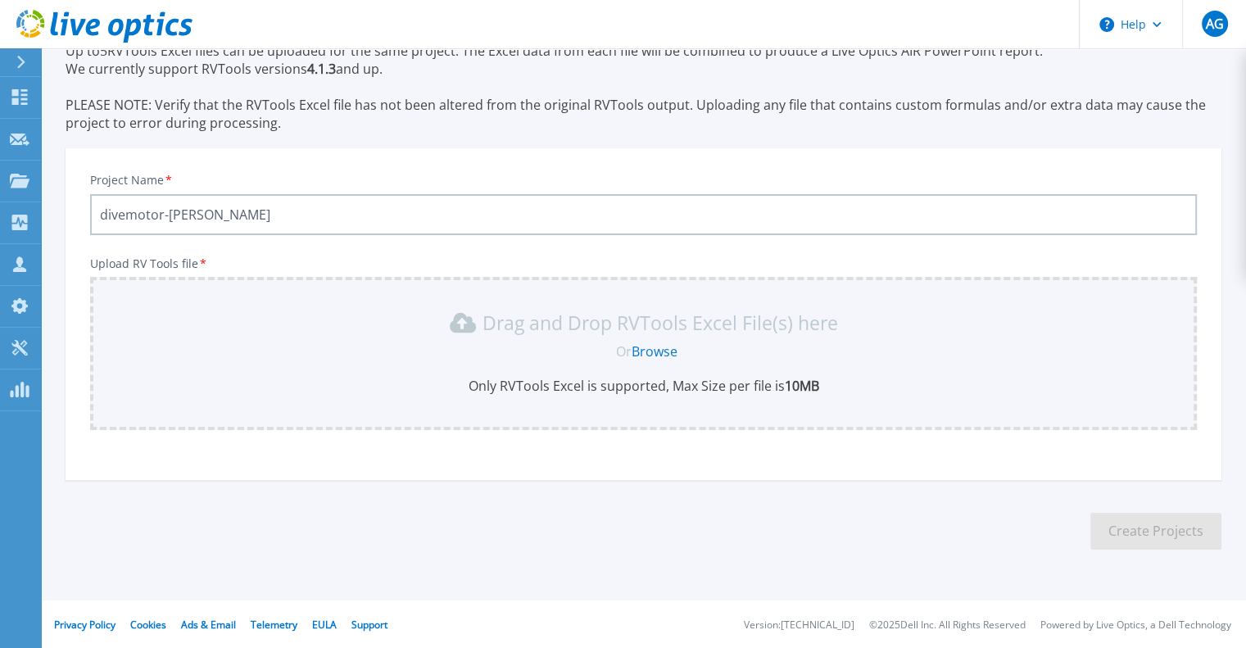
click at [645, 343] on link "Browse" at bounding box center [654, 351] width 46 height 18
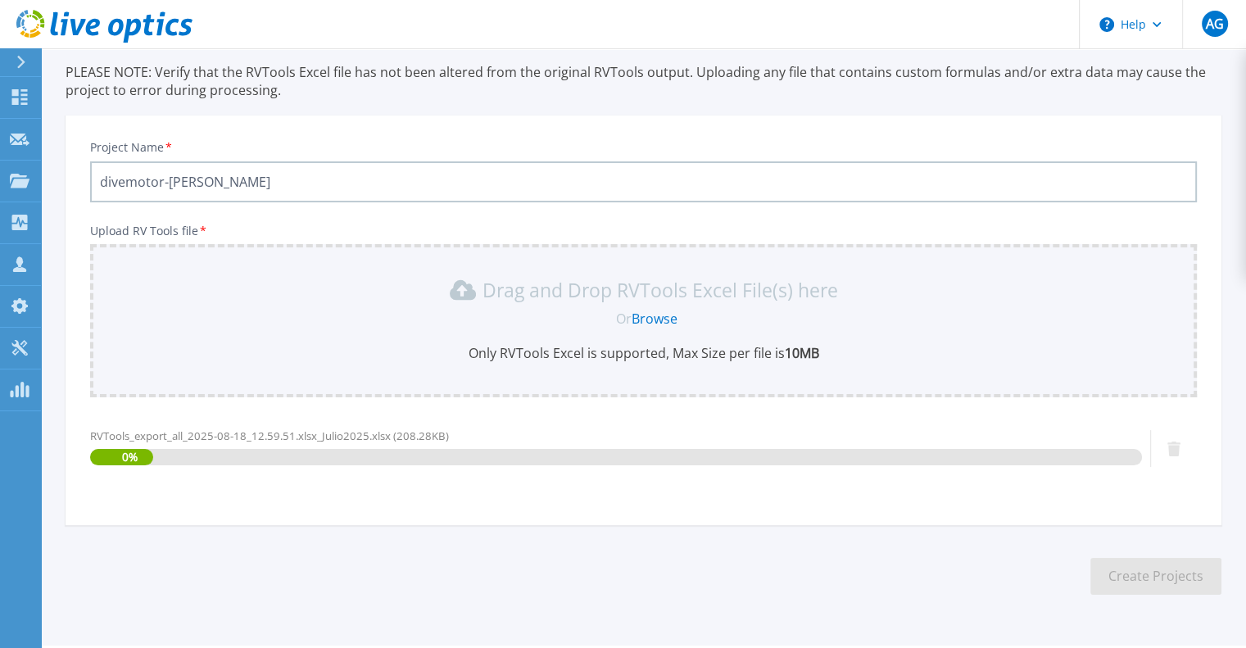
scroll to position [153, 0]
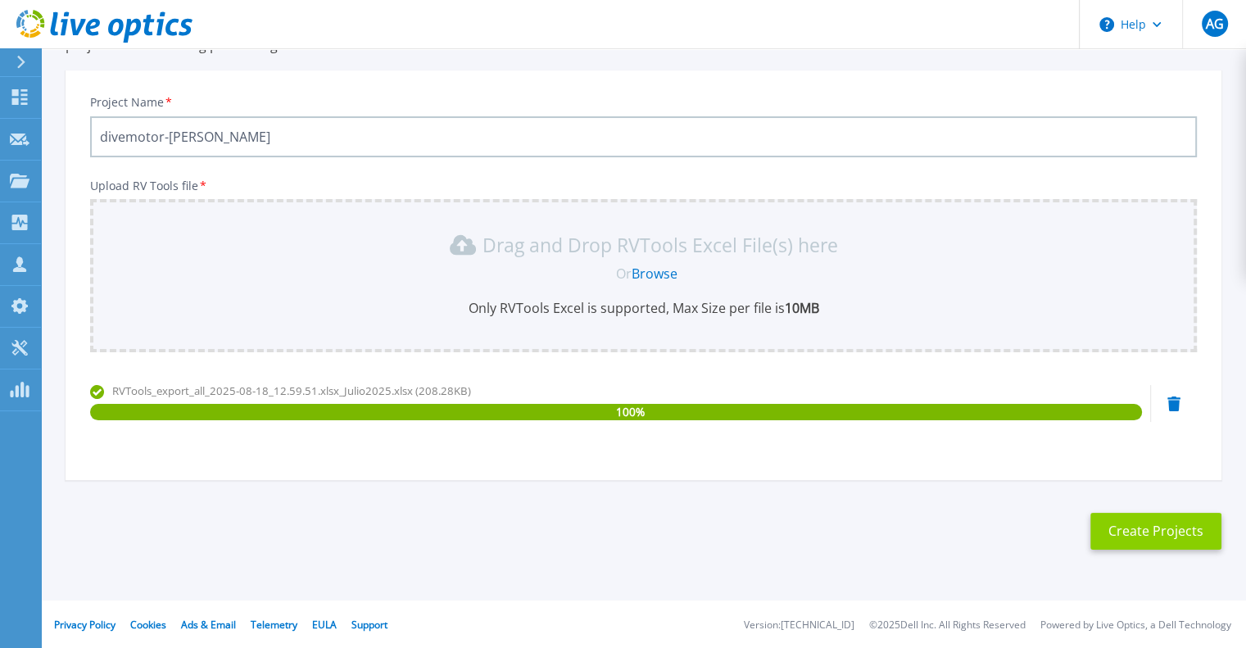
click at [1143, 527] on button "Create Projects" at bounding box center [1155, 531] width 131 height 37
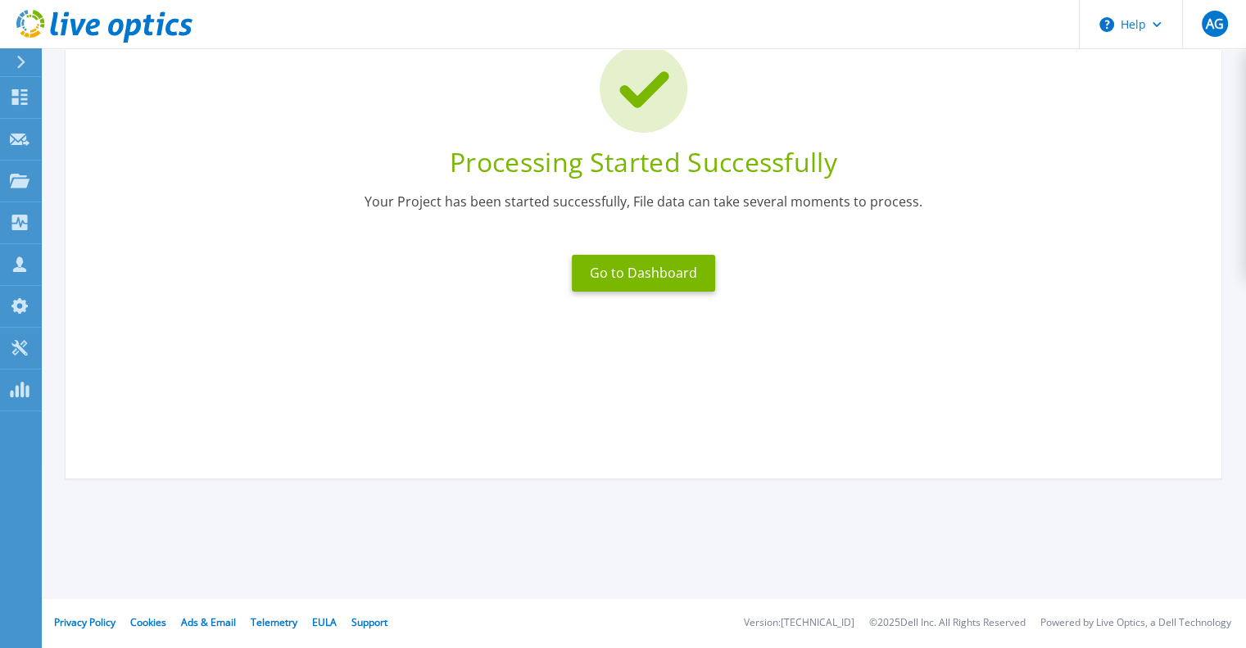
scroll to position [129, 0]
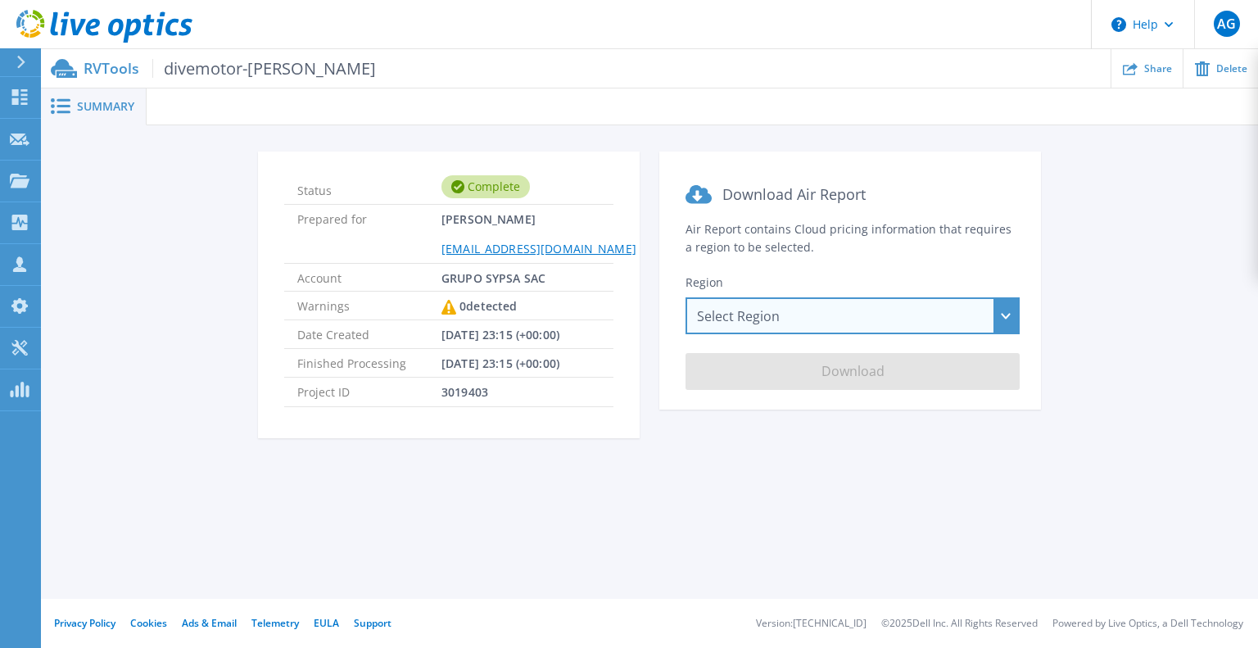
click at [723, 330] on div "Select Region Asia Pacific (Hong Kong) Asia Pacific (Mumbai) Asia Pacific (Seou…" at bounding box center [852, 315] width 334 height 37
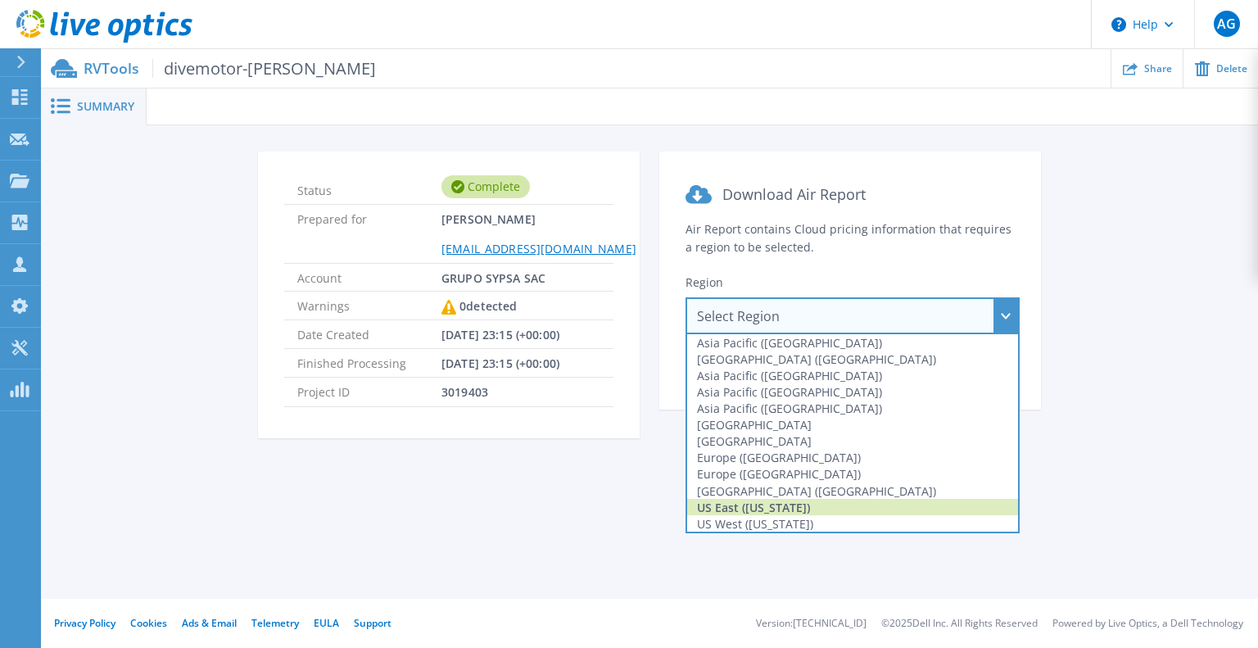
click at [780, 509] on div "US East (Virginia)" at bounding box center [852, 507] width 331 height 16
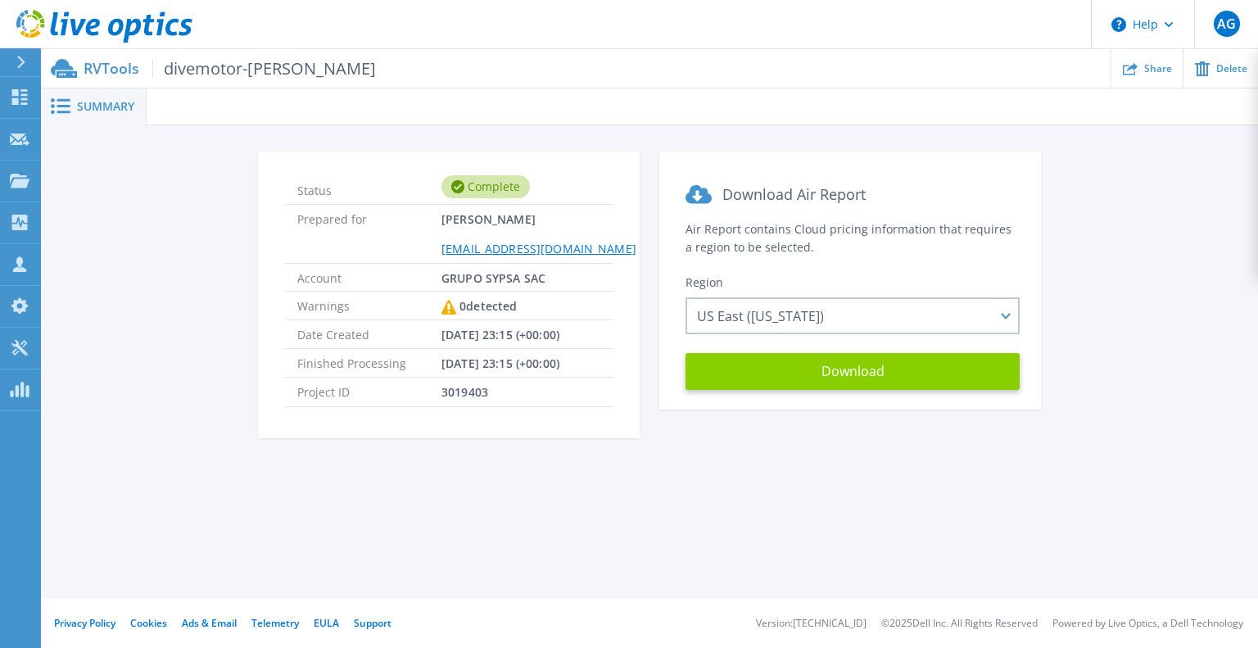
click at [803, 376] on button "Download" at bounding box center [852, 371] width 334 height 37
